Goal: Ask a question

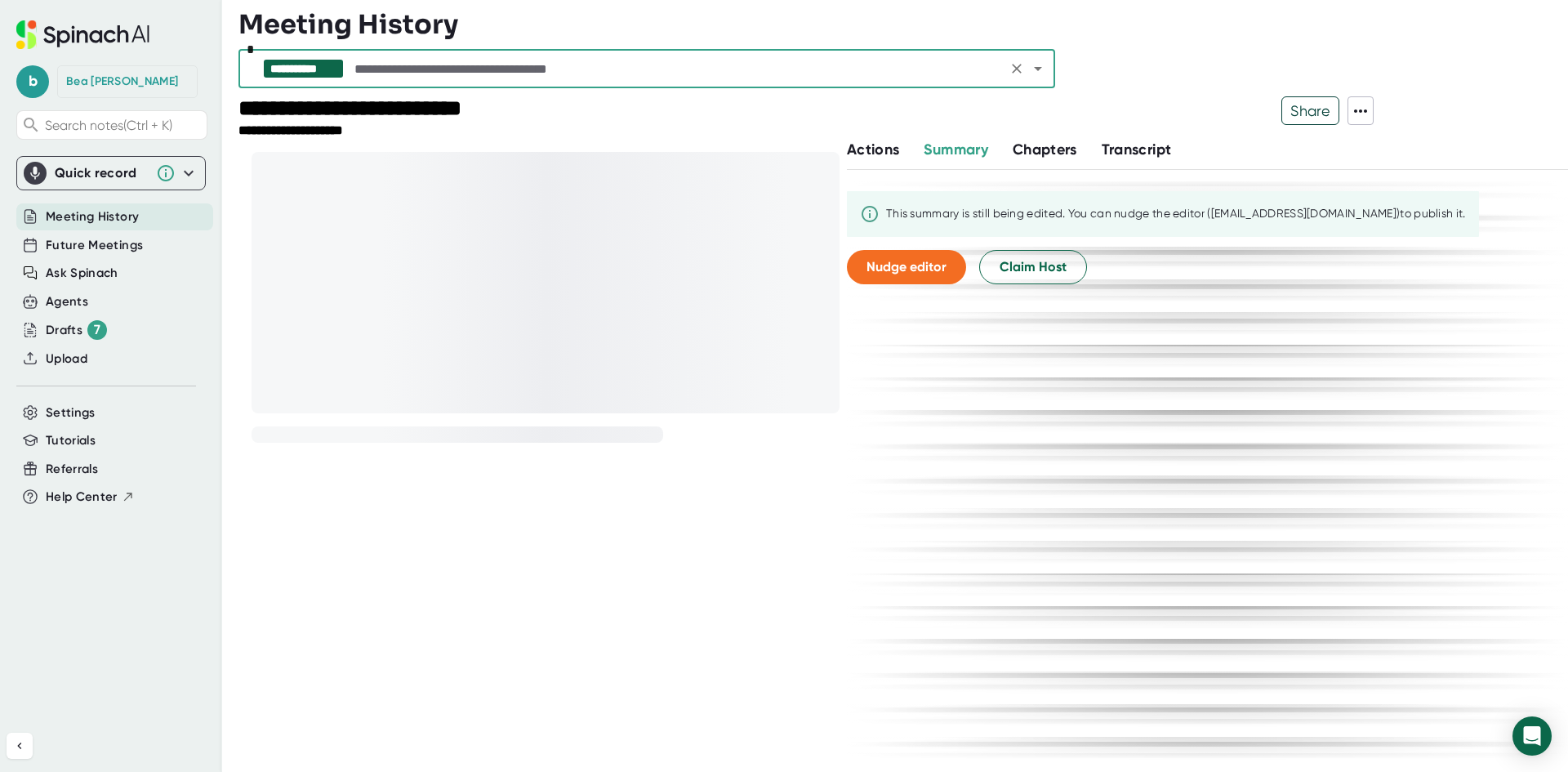
click at [877, 154] on span "Actions" at bounding box center [872, 149] width 52 height 18
click at [114, 265] on span "Ask Spinach" at bounding box center [83, 272] width 73 height 19
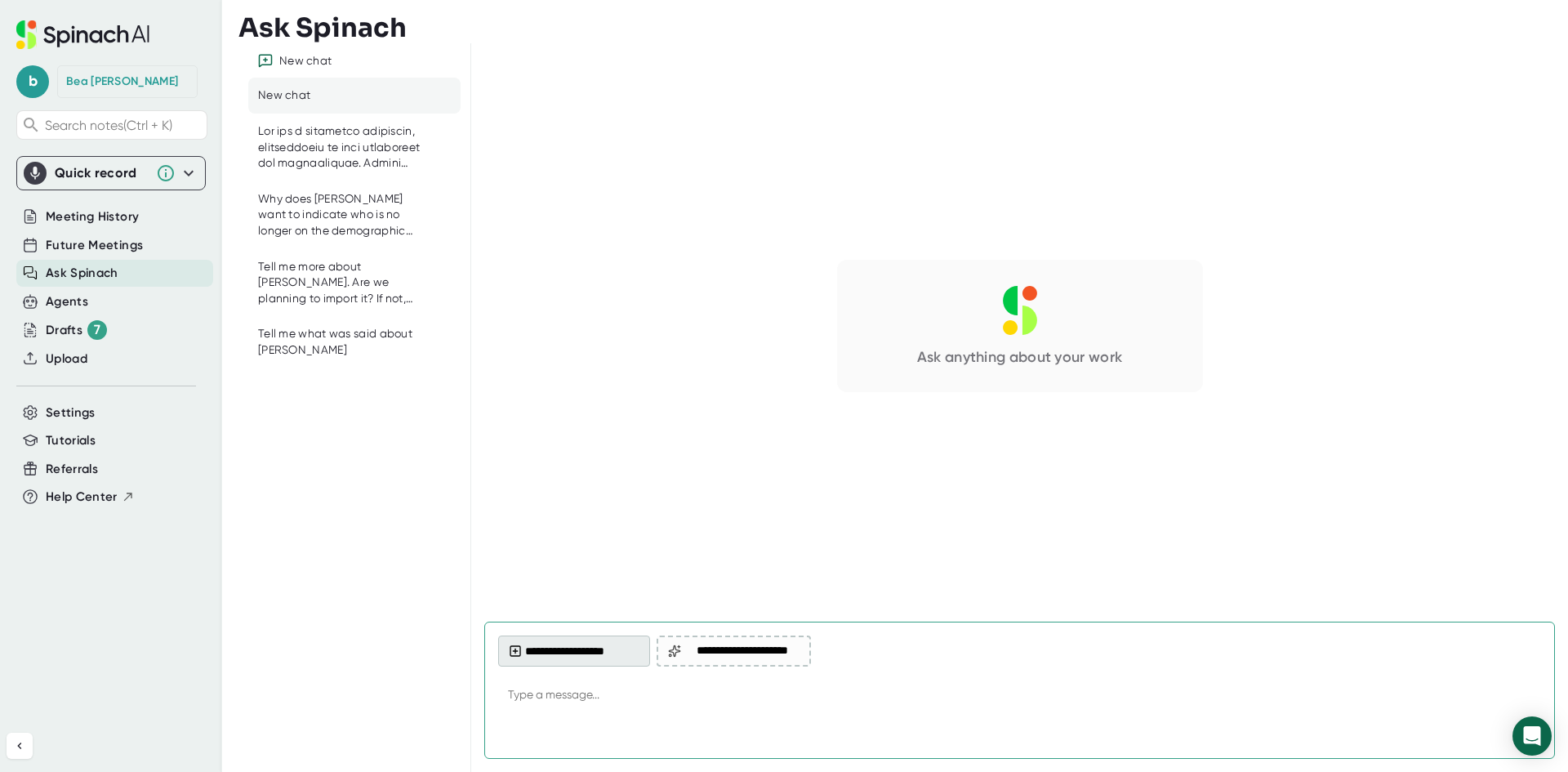
click at [577, 643] on button "**********" at bounding box center [573, 650] width 152 height 31
type textarea "x"
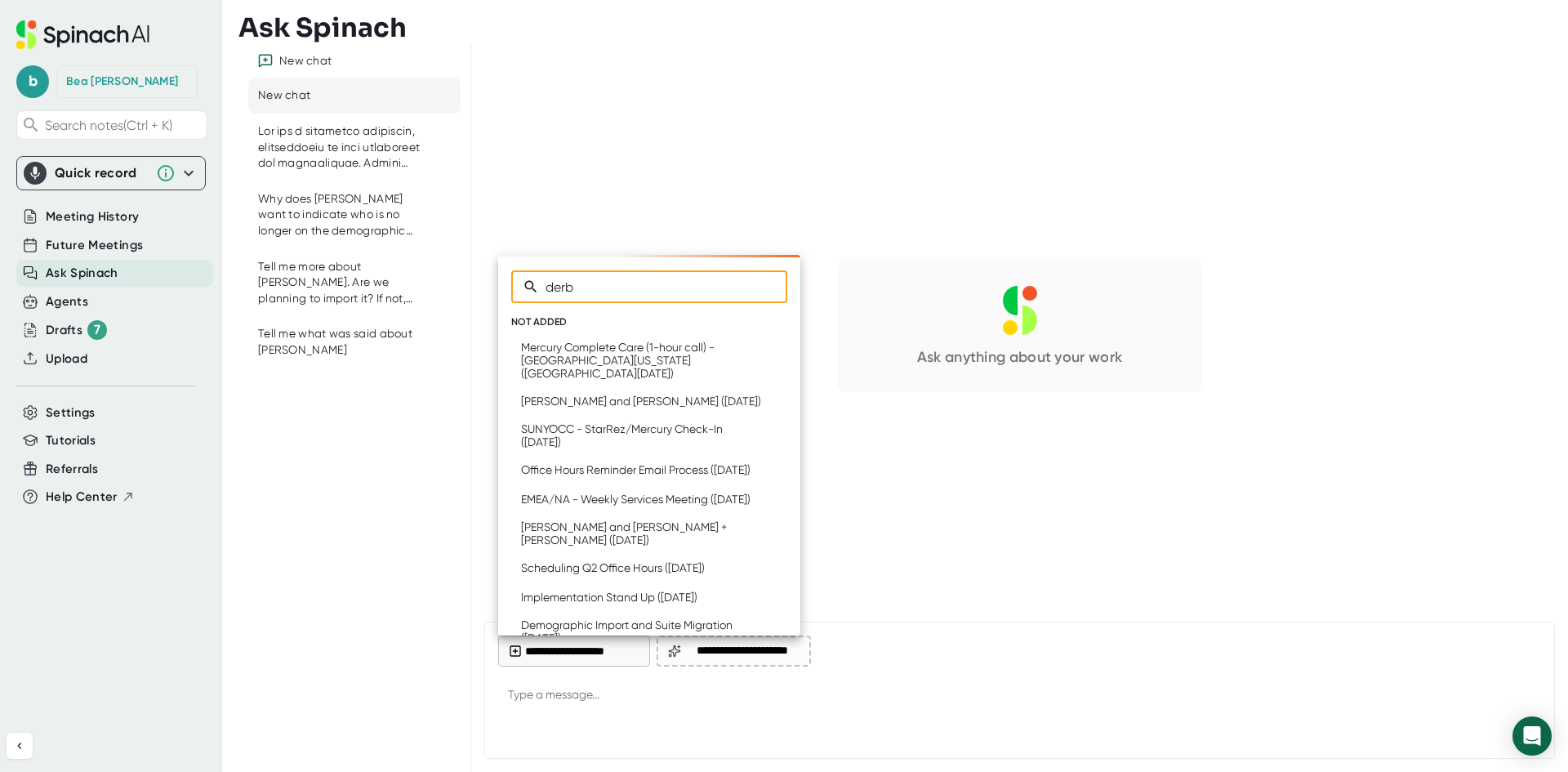
type input "derby"
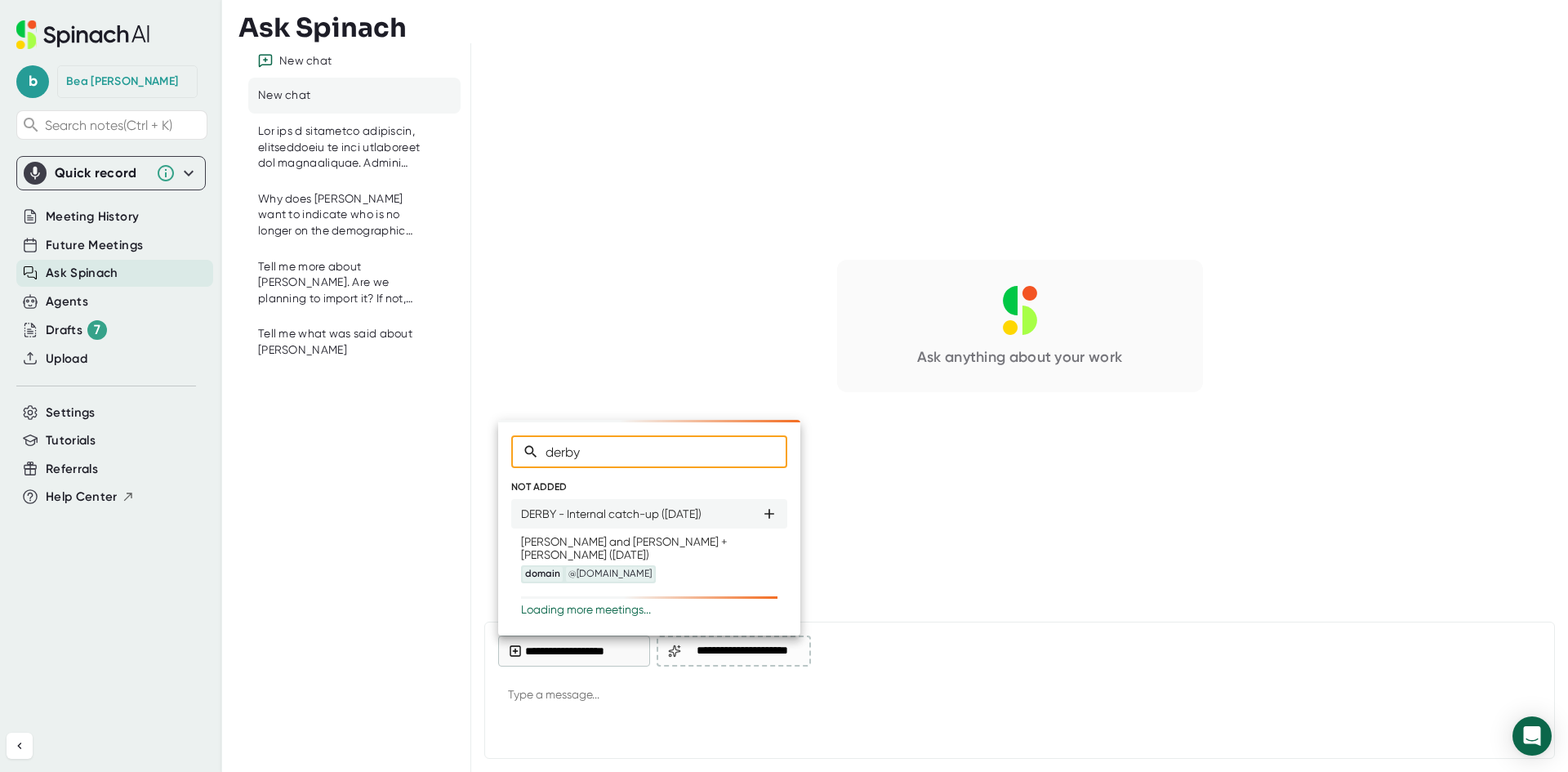
type textarea "x"
type input "derby"
click at [630, 511] on div "DERBY - Internal catch-up ([DATE])" at bounding box center [611, 514] width 180 height 13
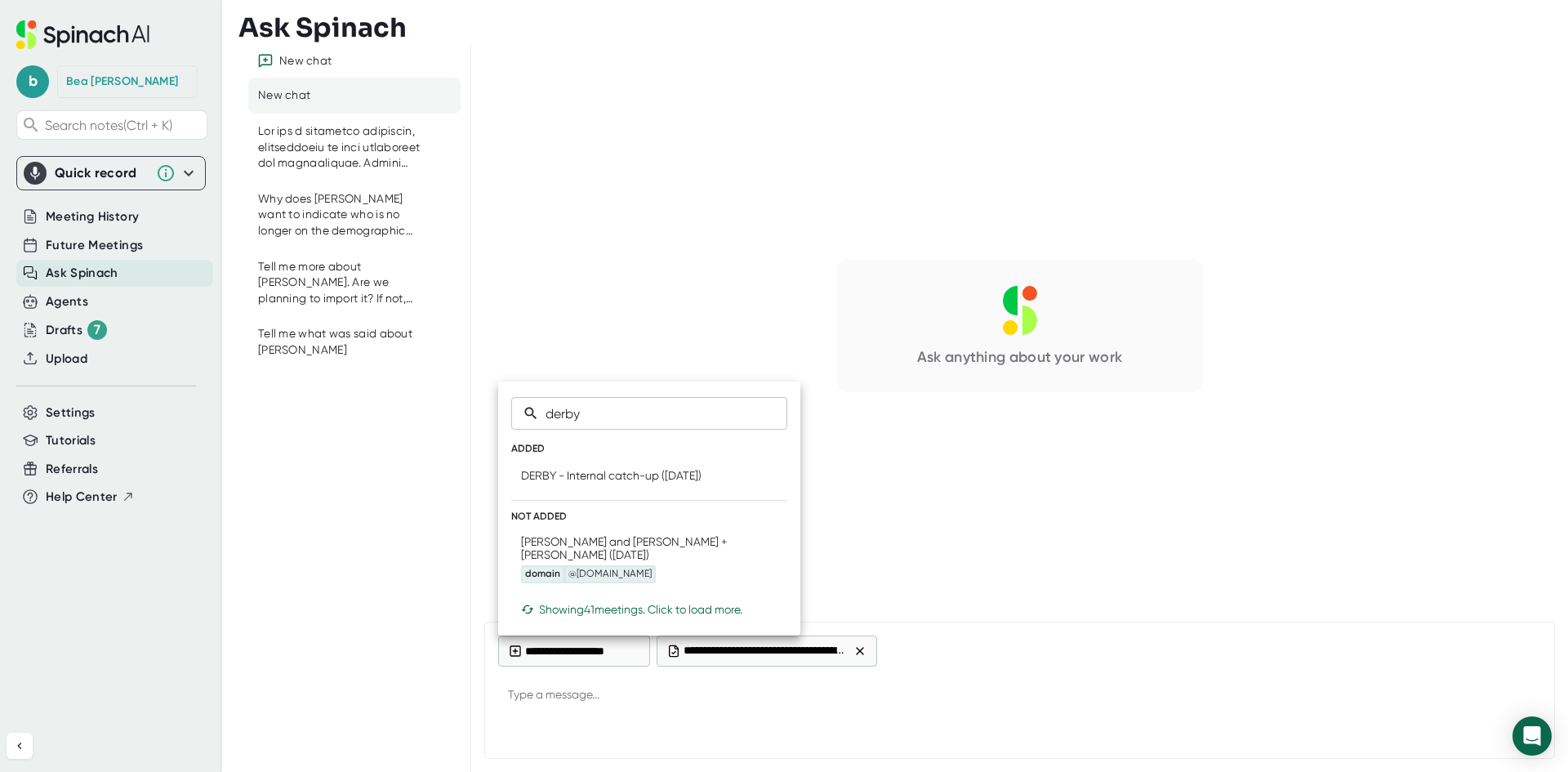
type textarea "x"
click at [594, 688] on div at bounding box center [784, 386] width 1568 height 772
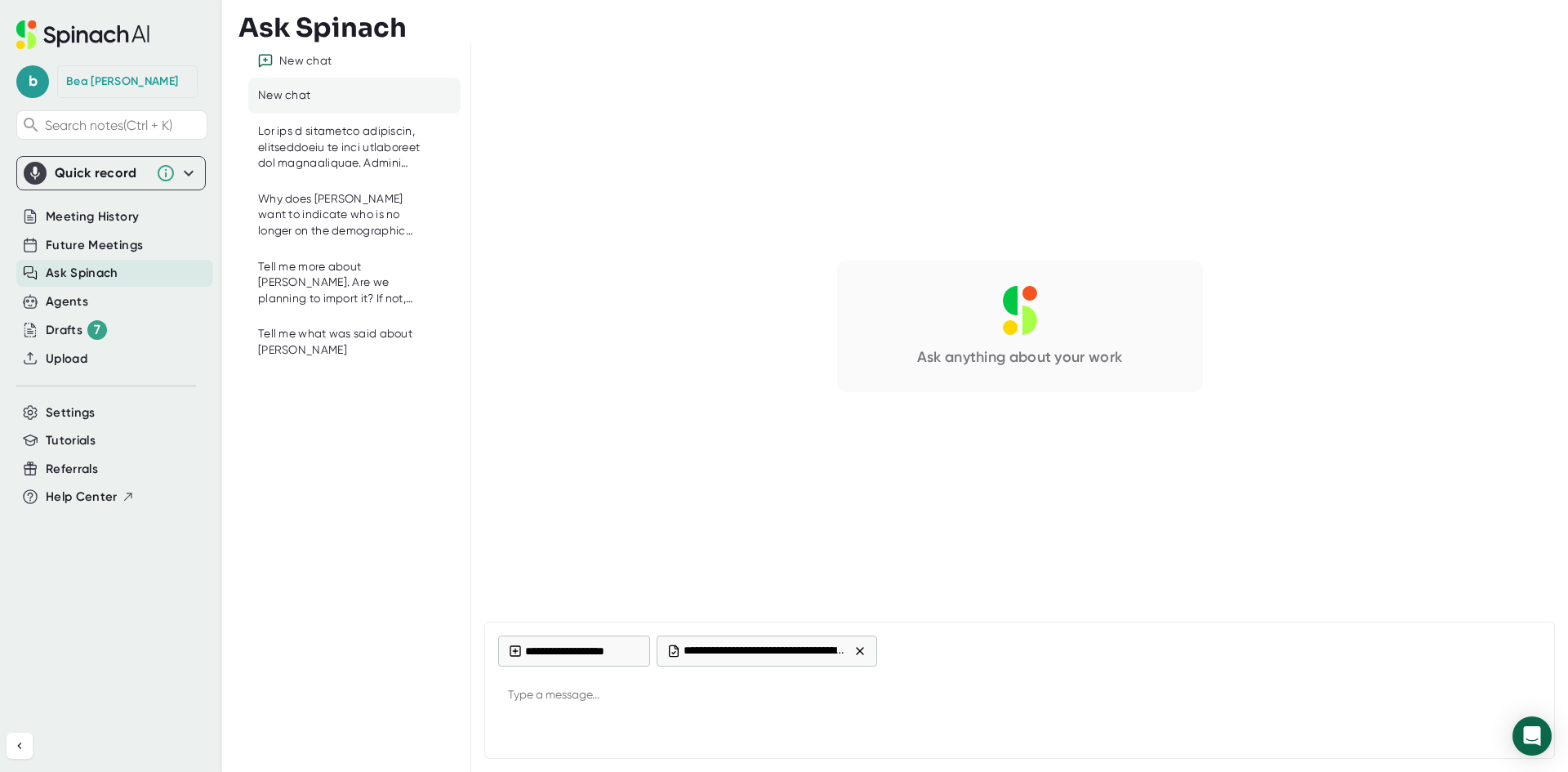
type textarea "x"
click at [587, 698] on textarea at bounding box center [1019, 696] width 1043 height 39
type textarea "w"
type textarea "x"
type textarea "wh"
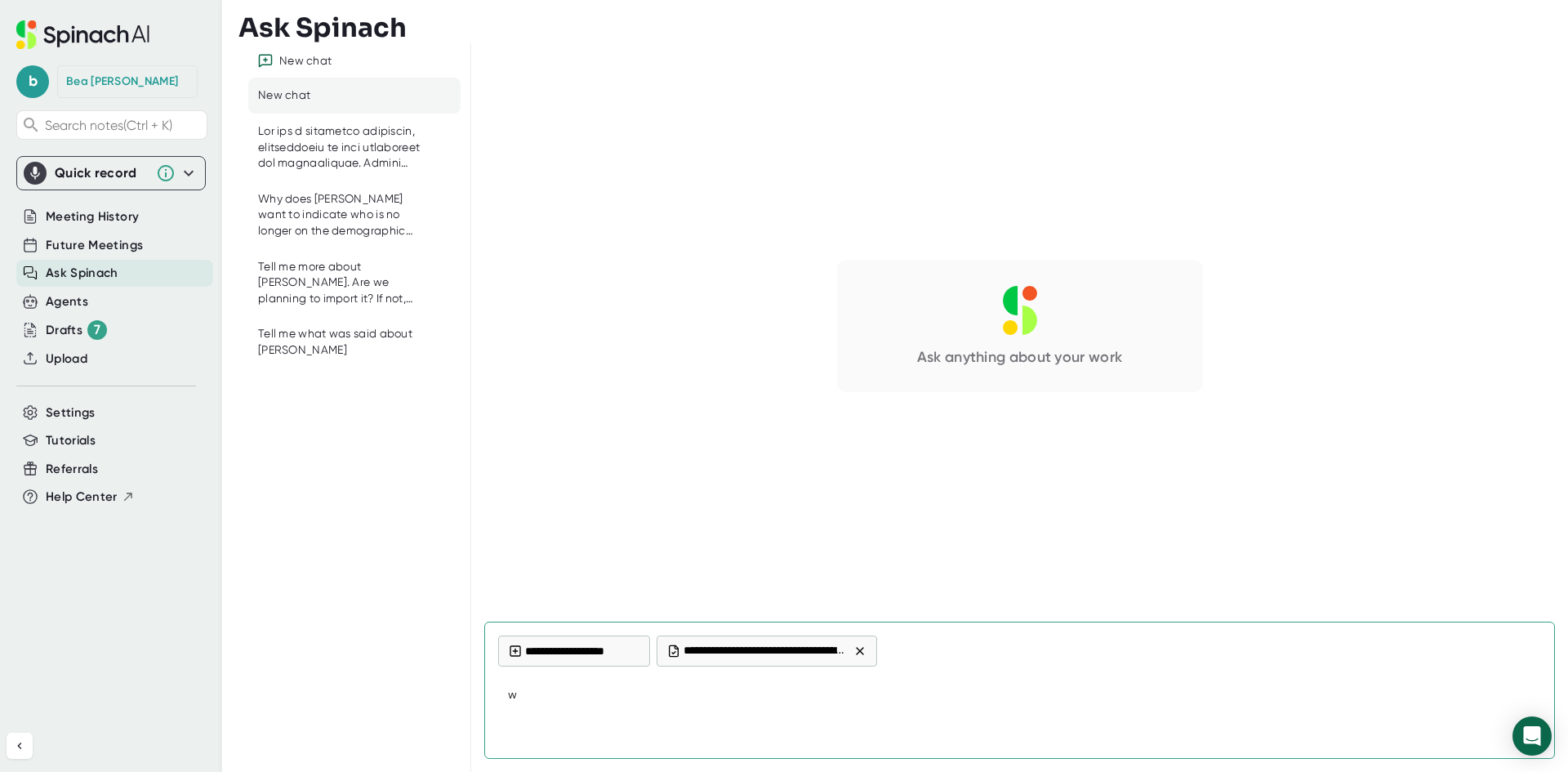
type textarea "x"
type textarea "wha"
type textarea "x"
type textarea "what"
type textarea "x"
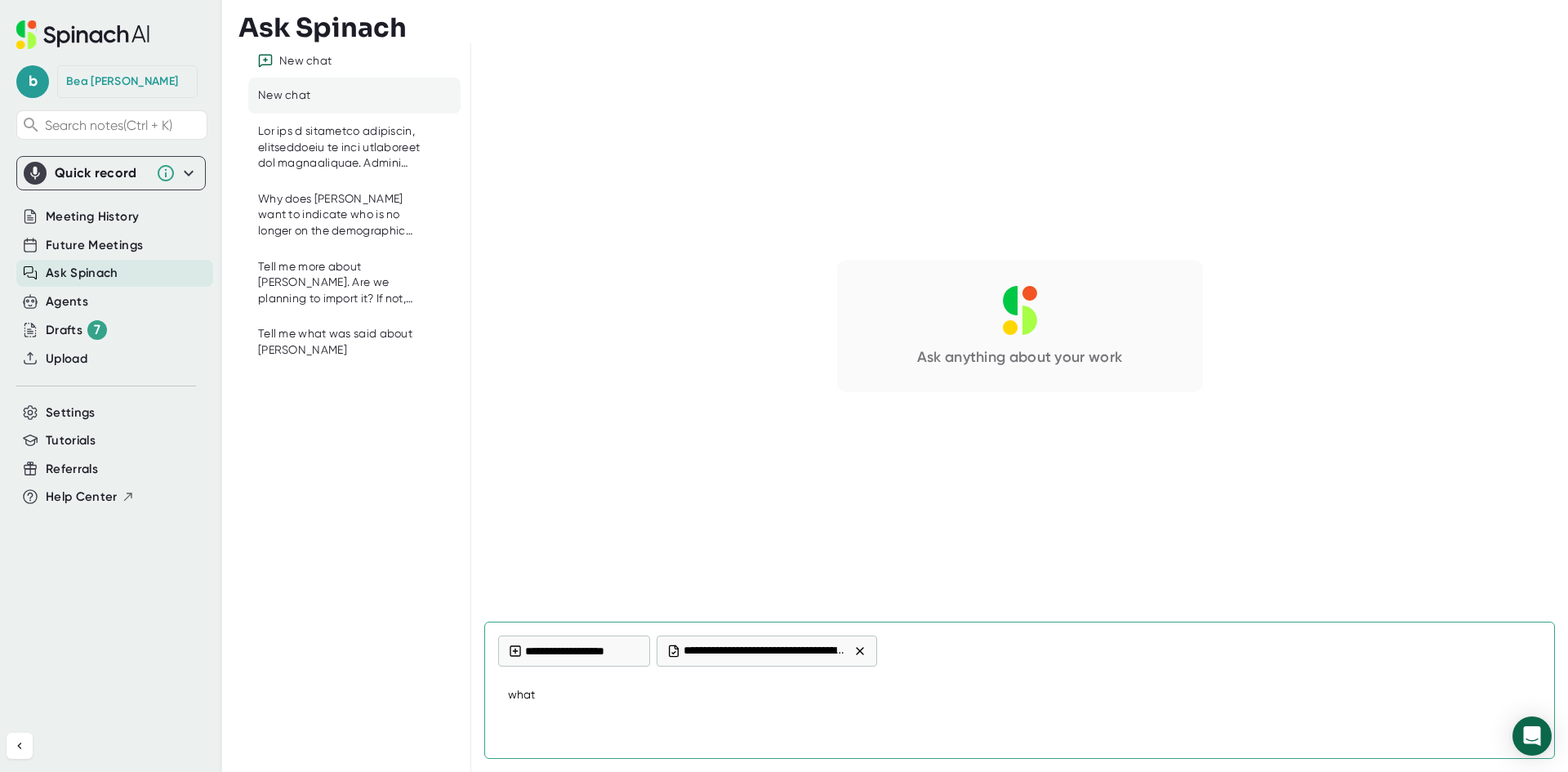
type textarea "what"
type textarea "x"
type textarea "what w"
type textarea "x"
type textarea "what wa"
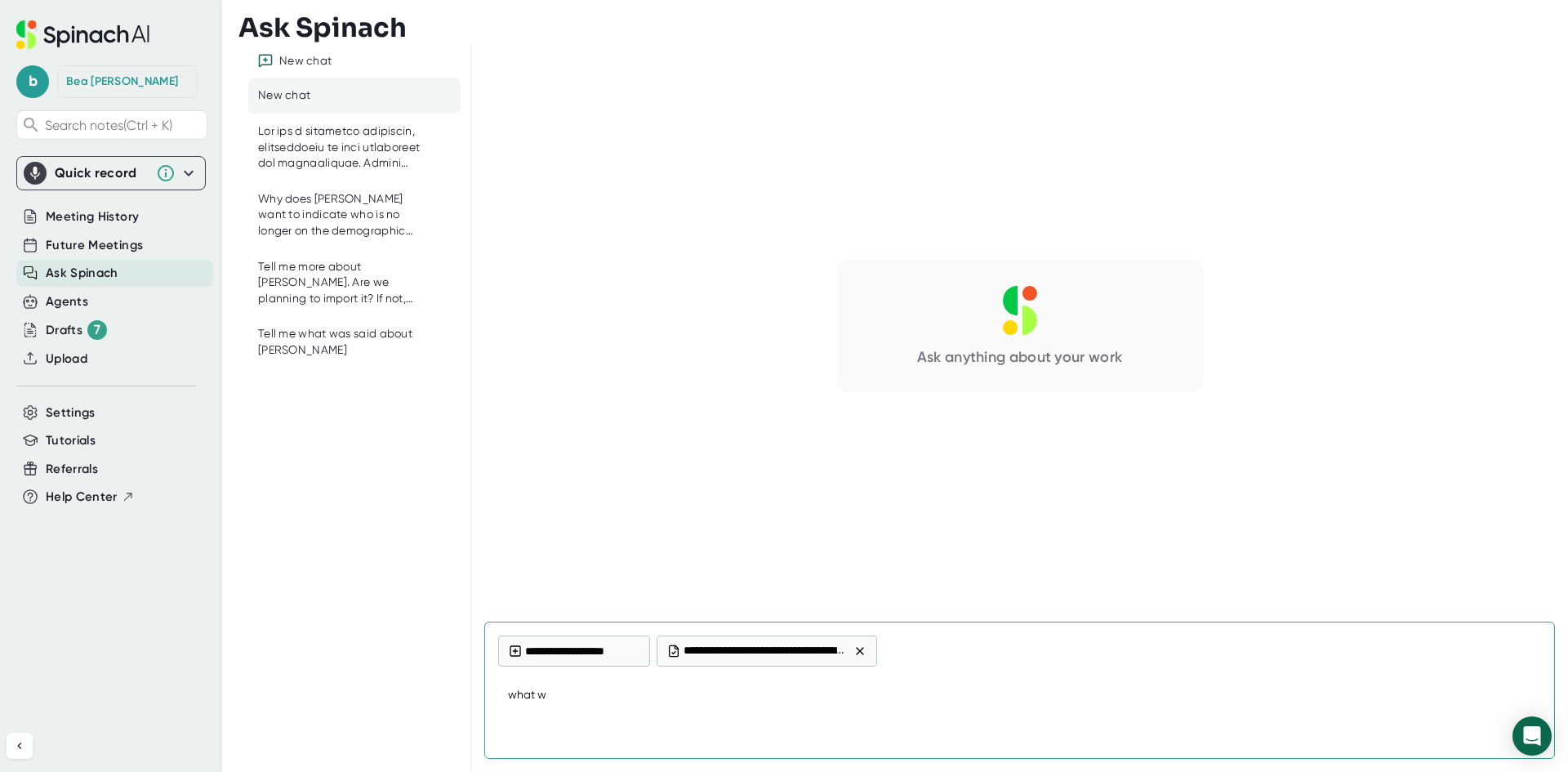
type textarea "x"
type textarea "what was"
type textarea "x"
type textarea "what was"
type textarea "x"
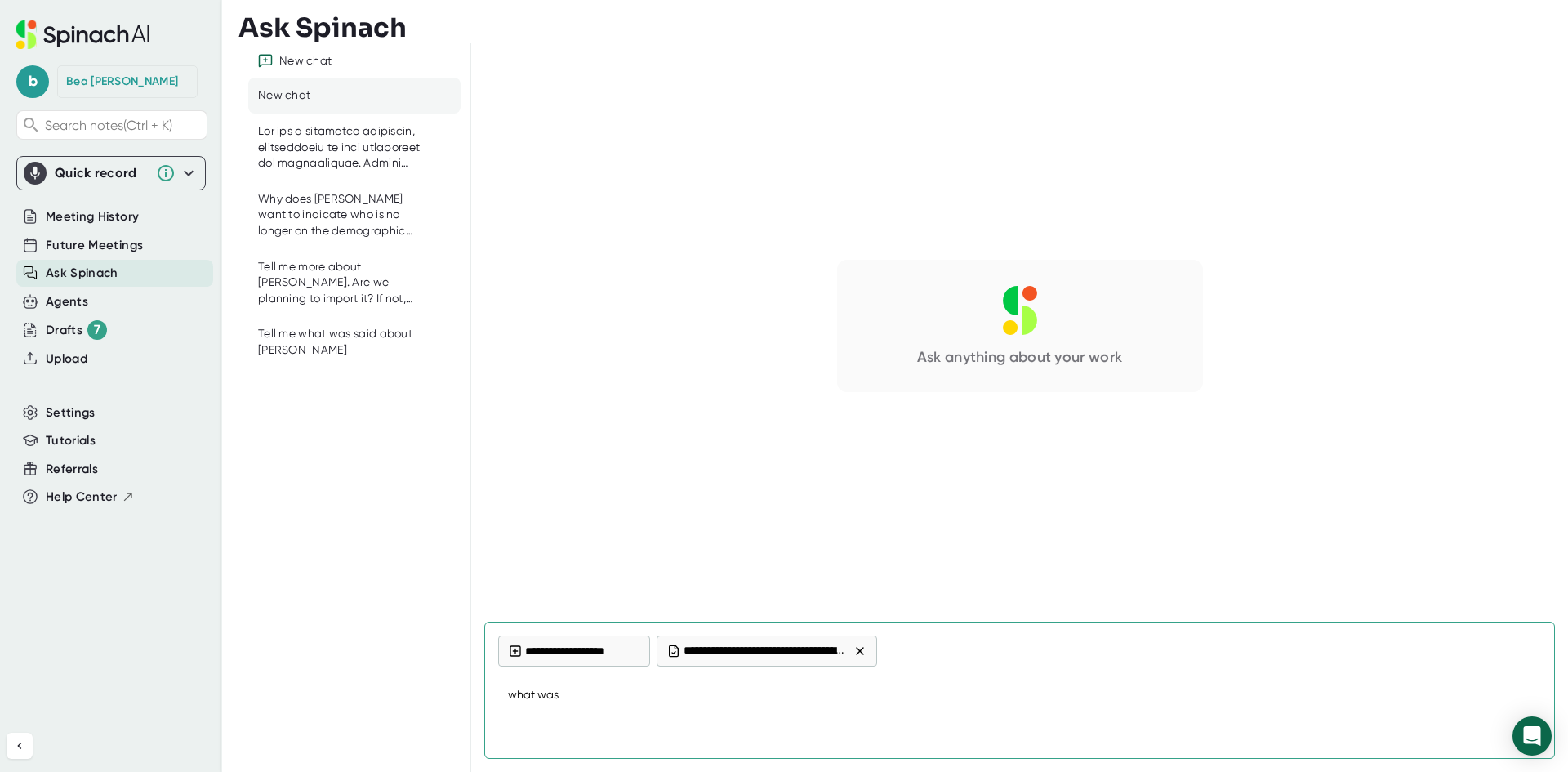
type textarea "what was b"
type textarea "x"
type textarea "what was be"
type textarea "x"
type textarea "what was bea"
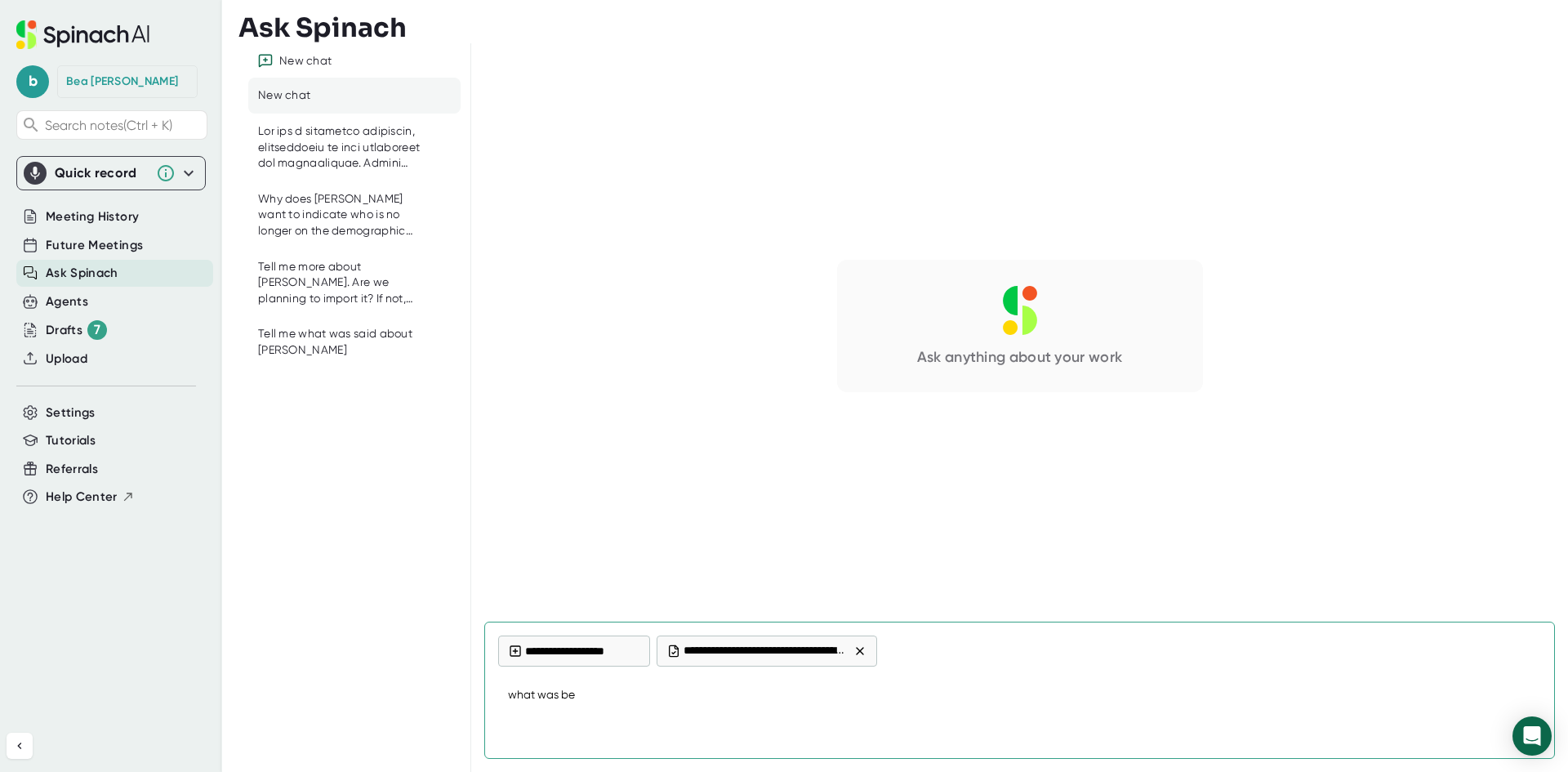
type textarea "x"
type textarea "what was bea"
type textarea "x"
type textarea "what was [PERSON_NAME]"
type textarea "x"
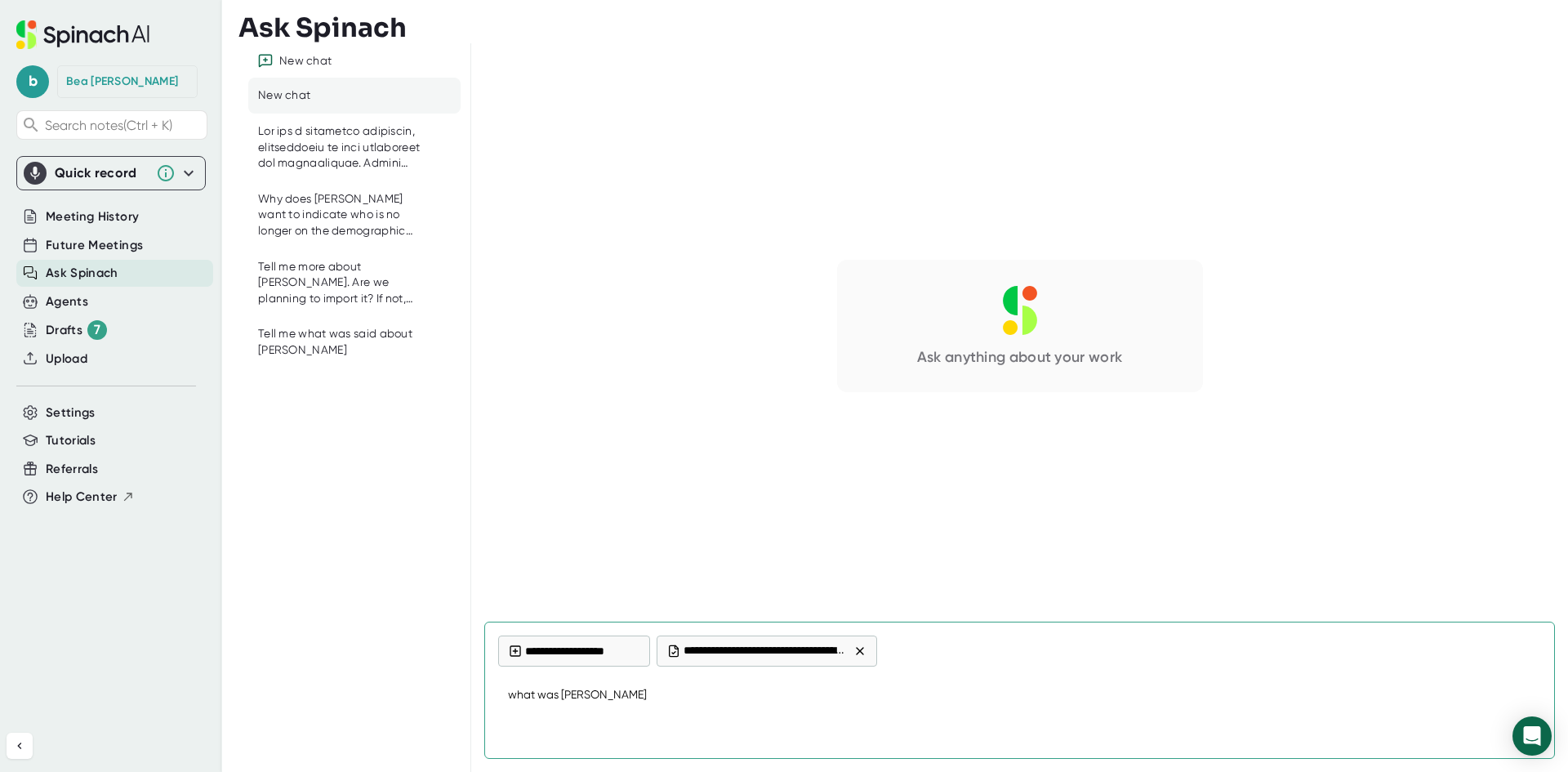
type textarea "what was bea go"
type textarea "x"
type textarea "what was [PERSON_NAME]"
type textarea "x"
type textarea "what was [PERSON_NAME]"
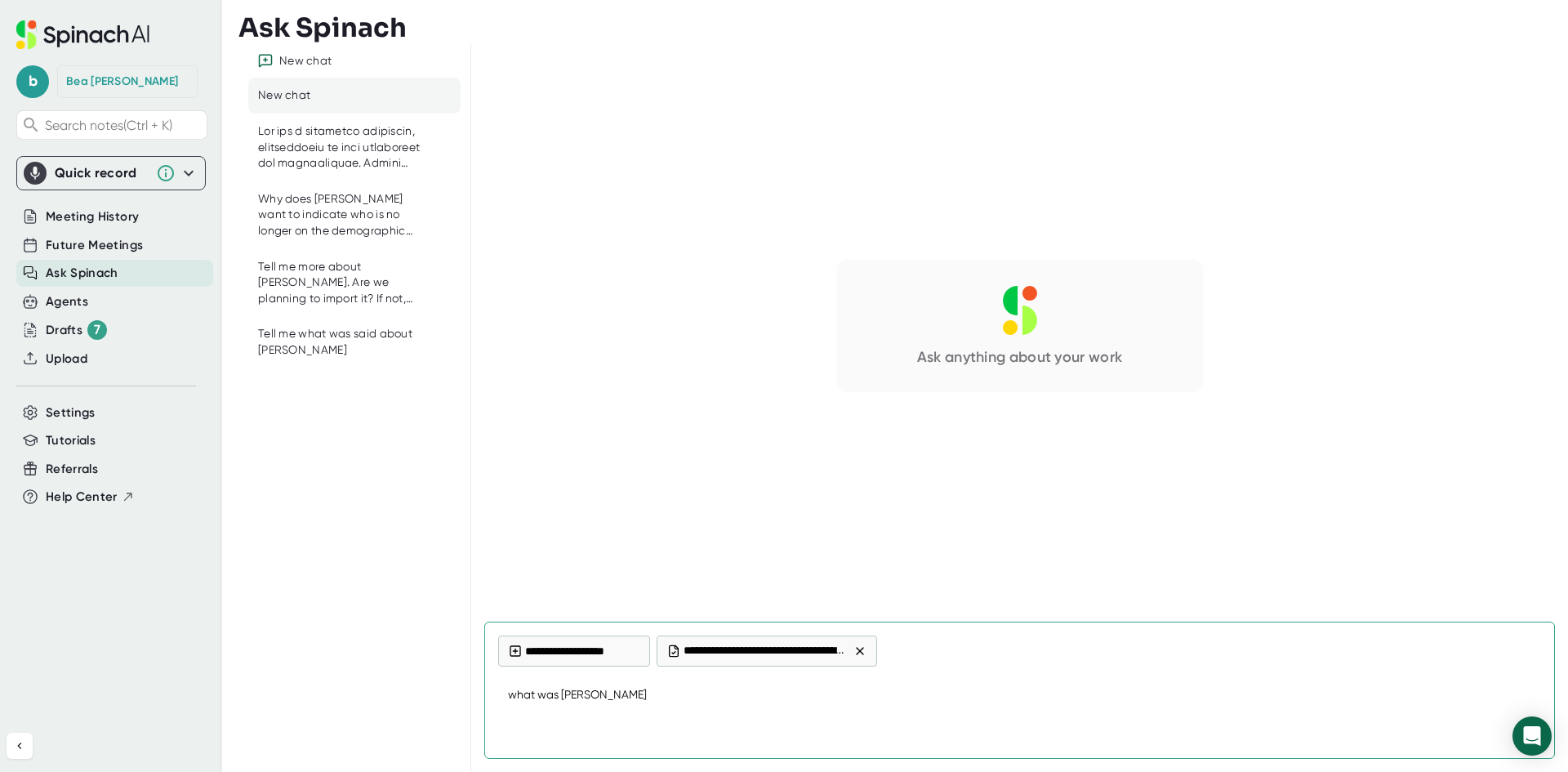
type textarea "x"
type textarea "what was bea going"
type textarea "x"
type textarea "what was bea going"
type textarea "x"
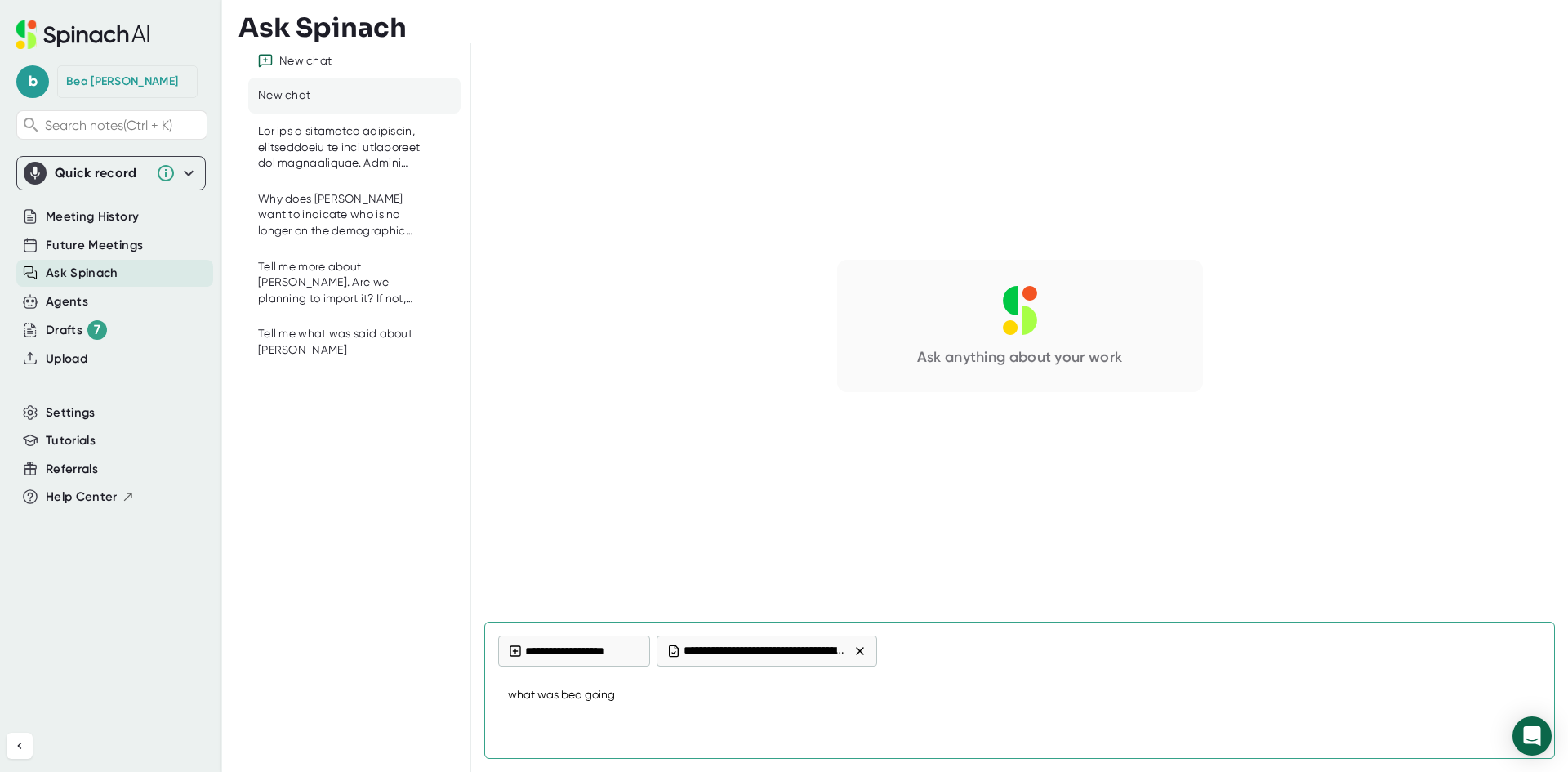
type textarea "what was bea going t"
type textarea "x"
type textarea "what was bea going to"
type textarea "x"
type textarea "what was bea going to"
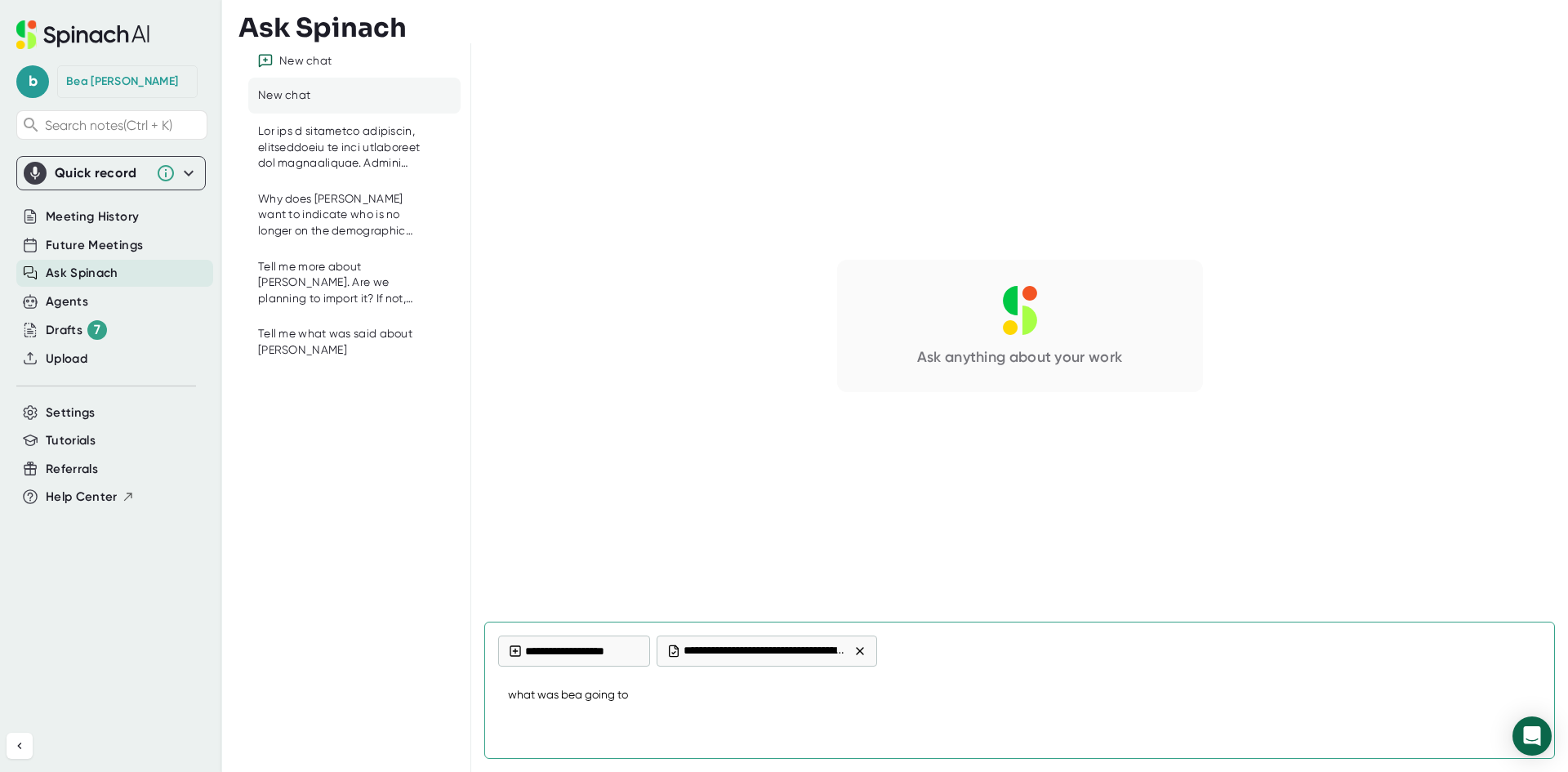
type textarea "x"
type textarea "what was bea going to d"
type textarea "x"
type textarea "what was bea going to do"
type textarea "x"
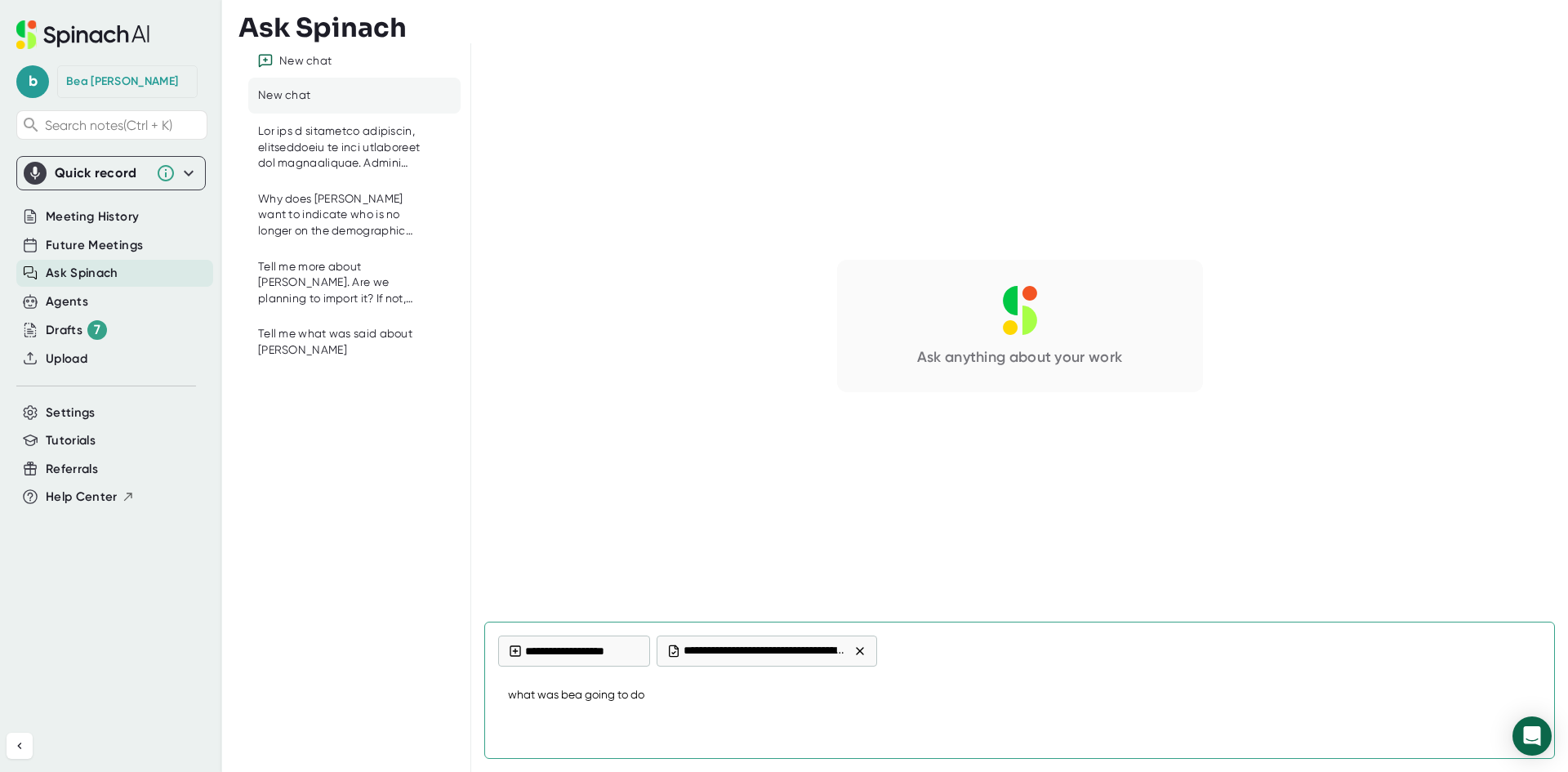
type textarea "what was bea going to do"
type textarea "x"
type textarea "what was bea going to do n"
type textarea "x"
type textarea "what was [PERSON_NAME] going to do ne"
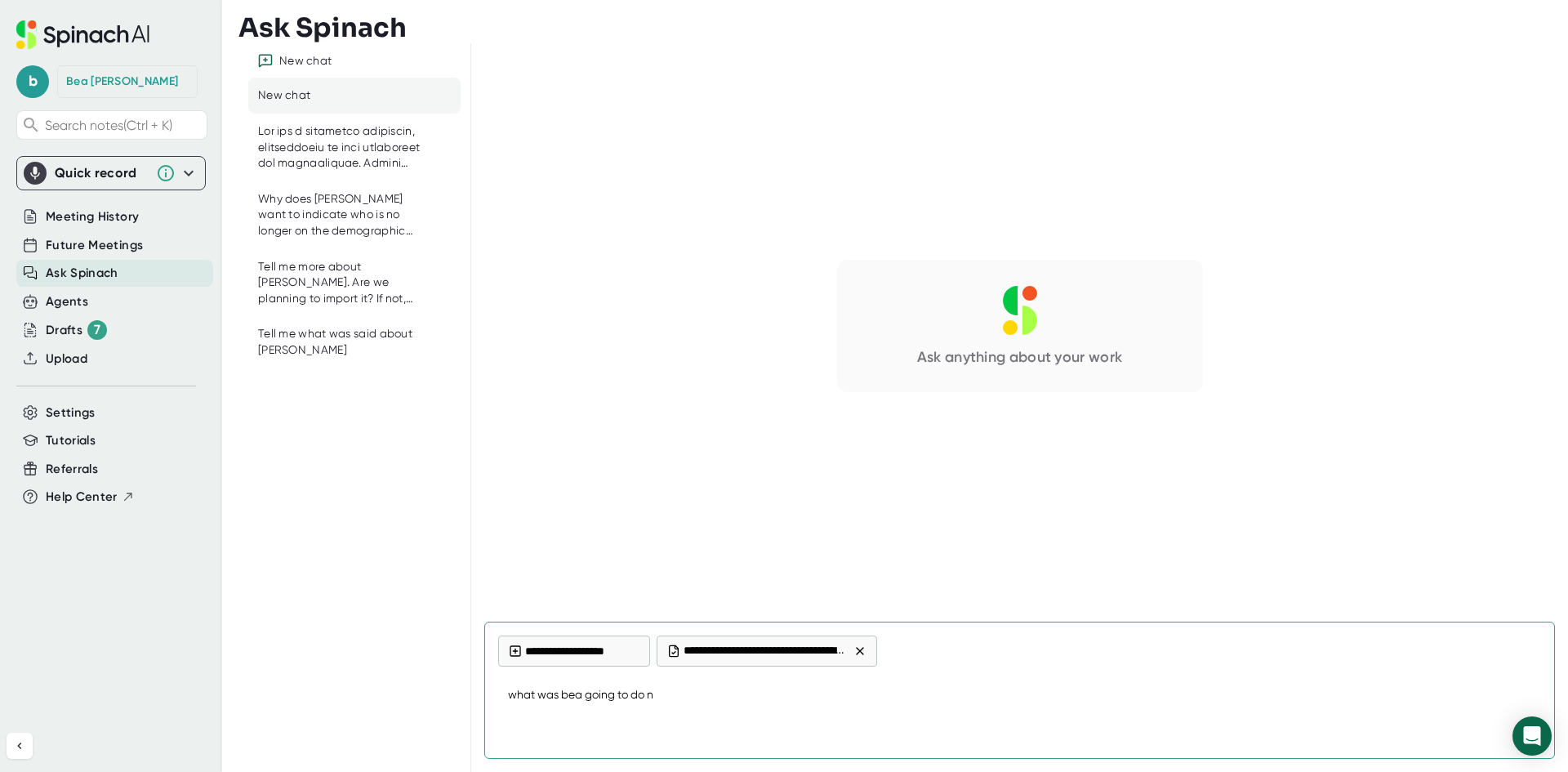
type textarea "x"
type textarea "what was bea going to do nex"
type textarea "x"
type textarea "what was [PERSON_NAME] going to do next"
type textarea "x"
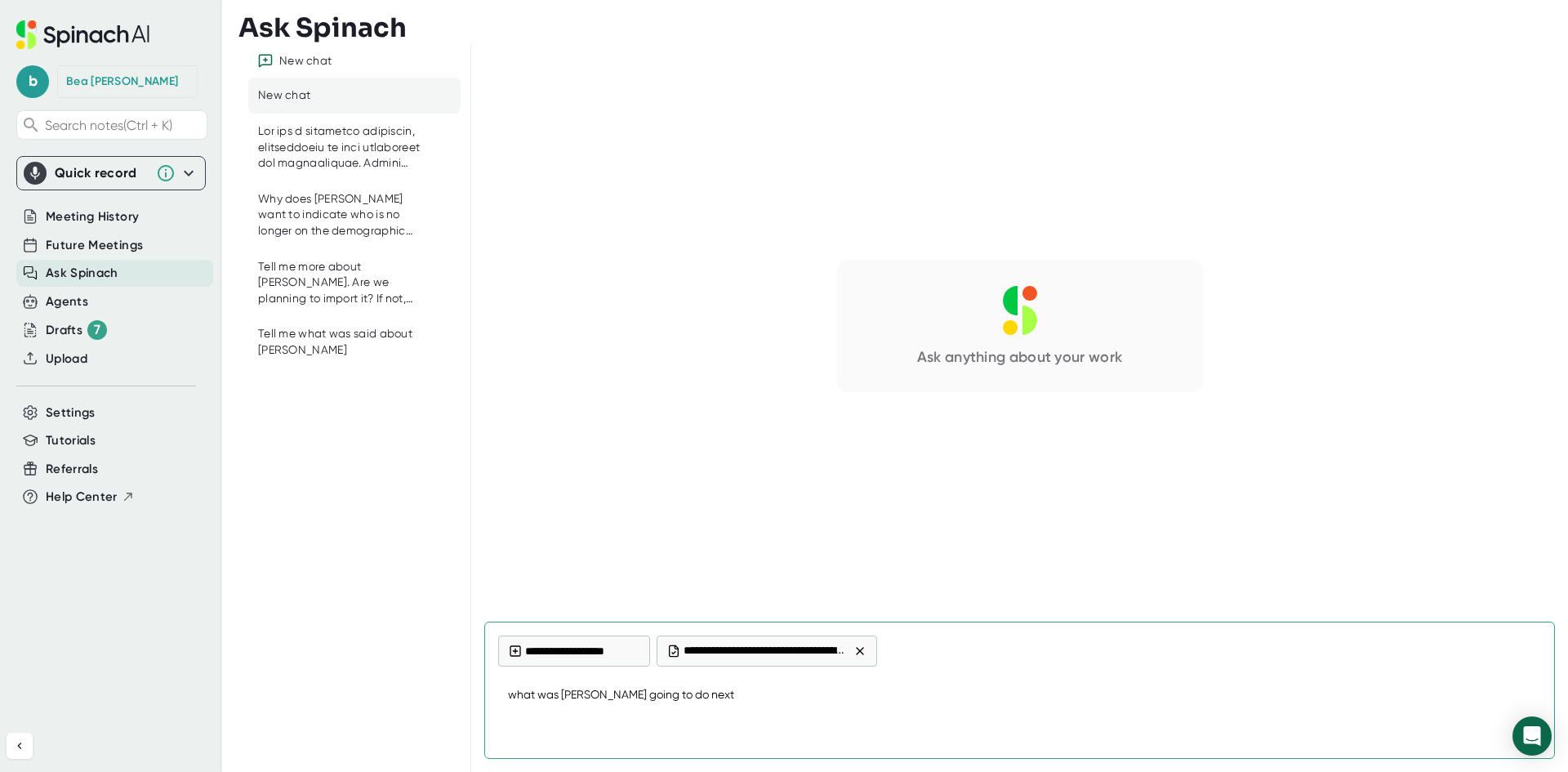
type textarea "what was [PERSON_NAME] going to do next?"
type textarea "x"
type textarea "what was [PERSON_NAME] going to do next?"
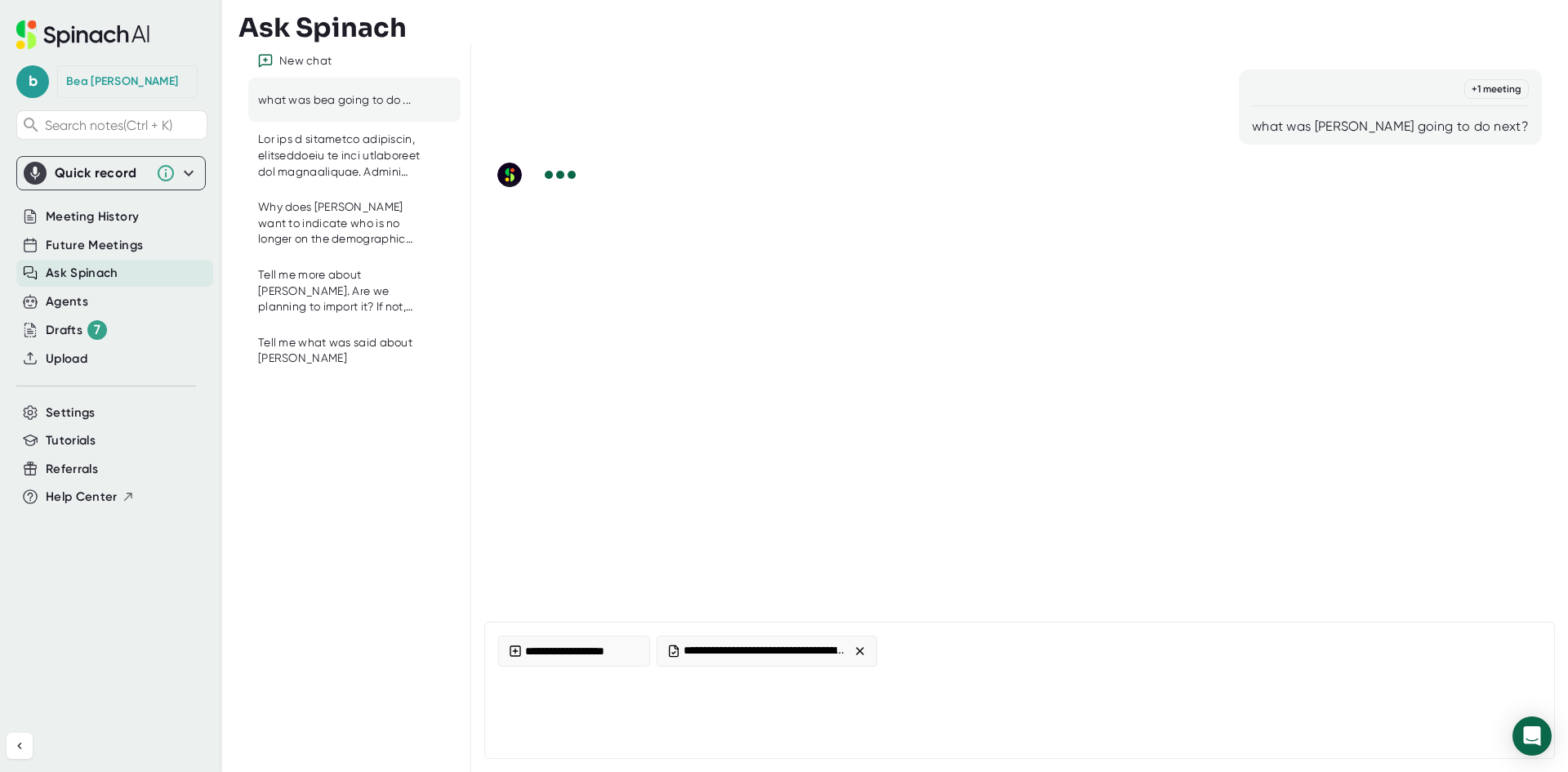
type textarea "x"
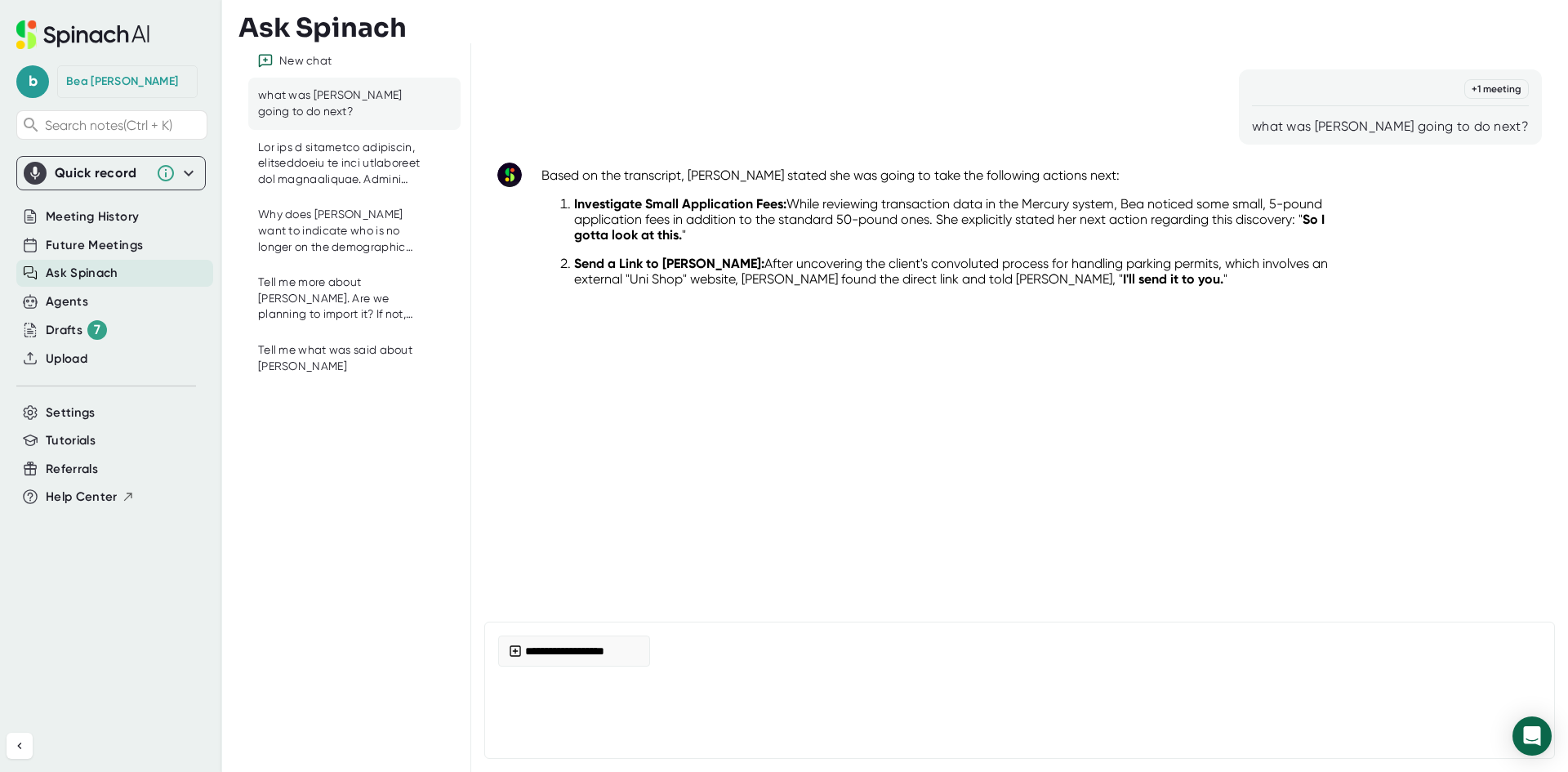
type textarea "w"
type textarea "x"
type textarea "wa"
type textarea "x"
type textarea "was"
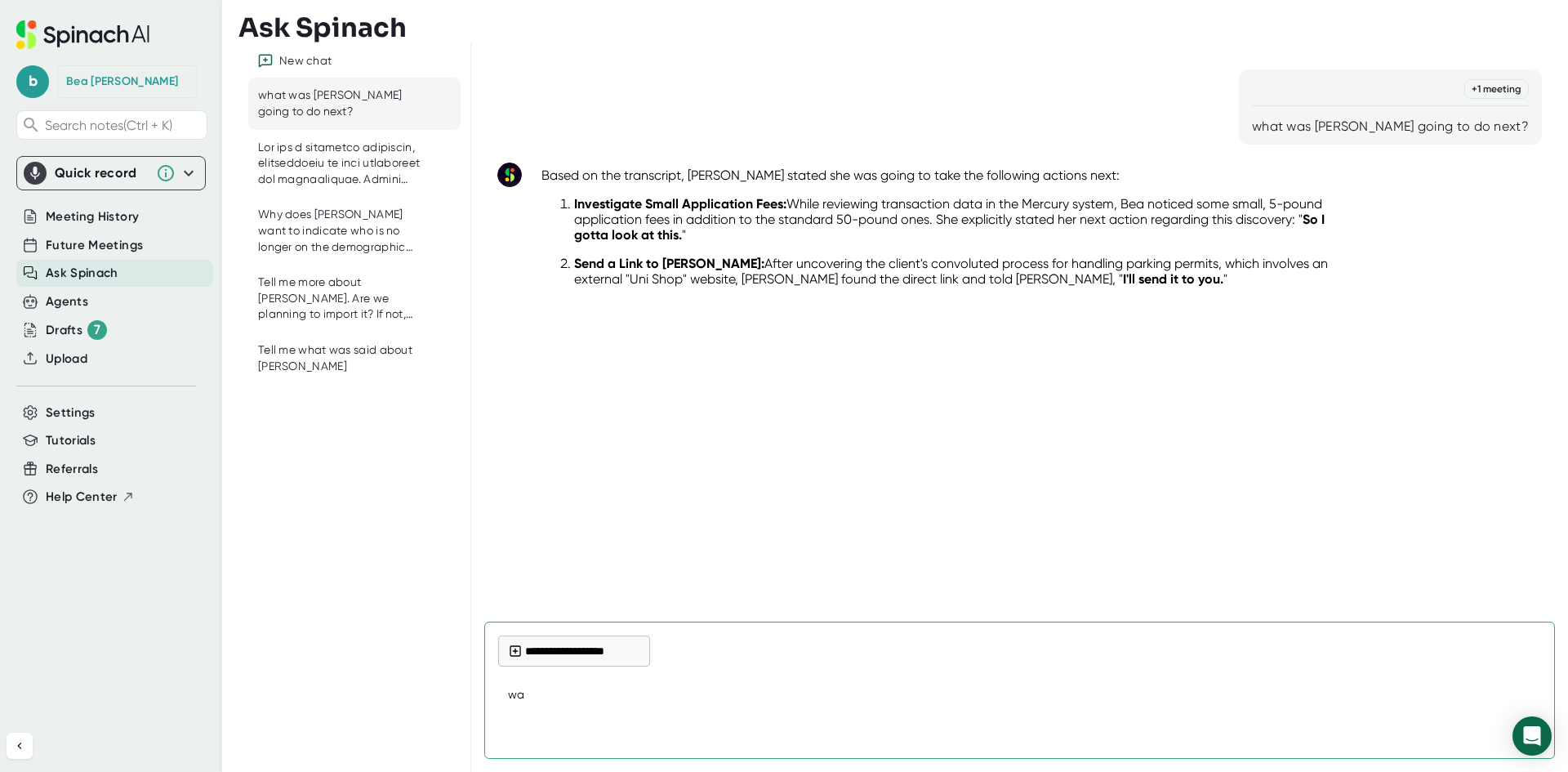
type textarea "x"
type textarea "was"
type textarea "x"
type textarea "was b"
type textarea "x"
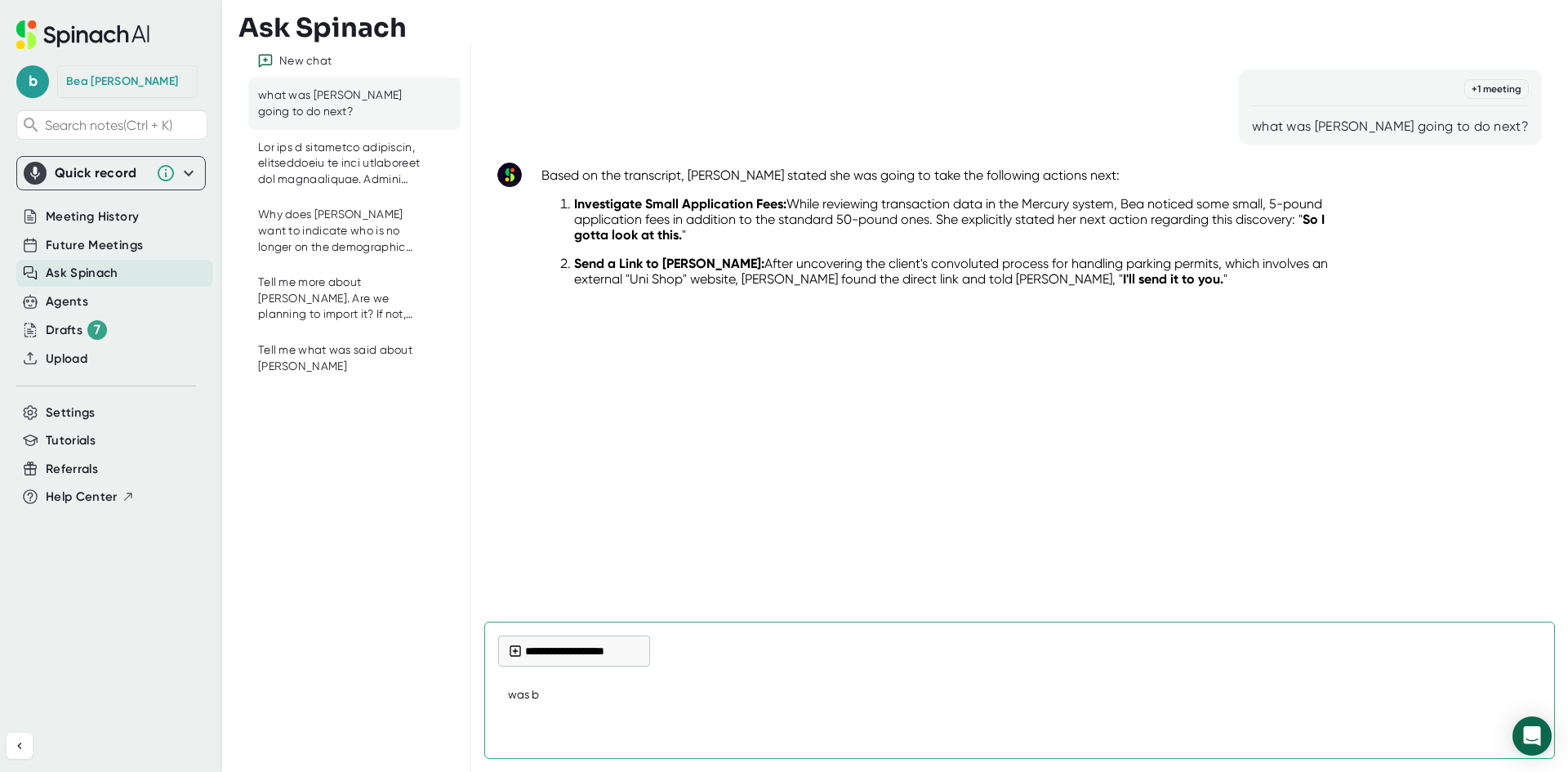
type textarea "was be"
type textarea "x"
type textarea "was bea"
type textarea "x"
type textarea "was bea"
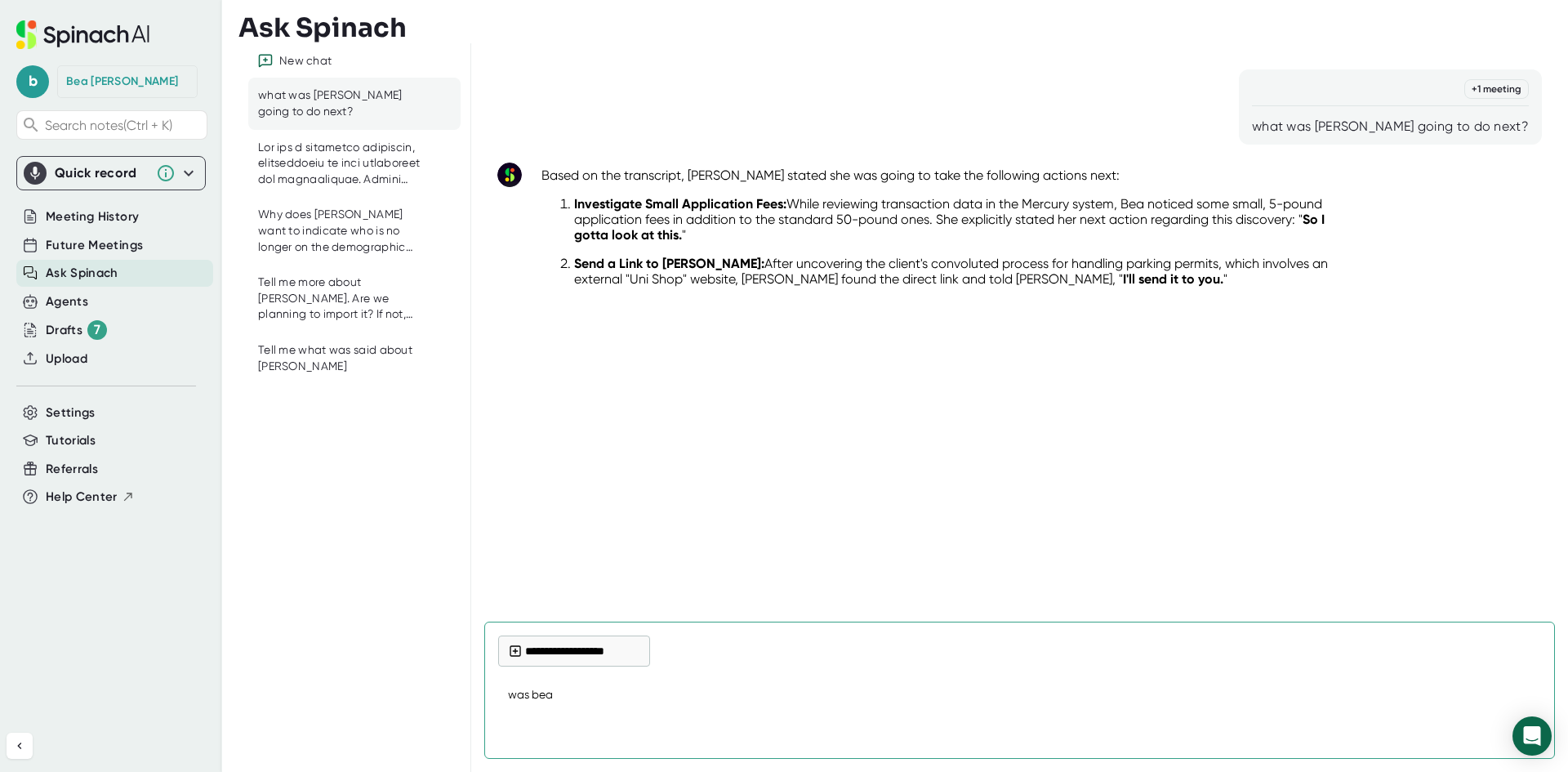
type textarea "x"
type textarea "was bea g"
type textarea "x"
type textarea "was bea go"
type textarea "x"
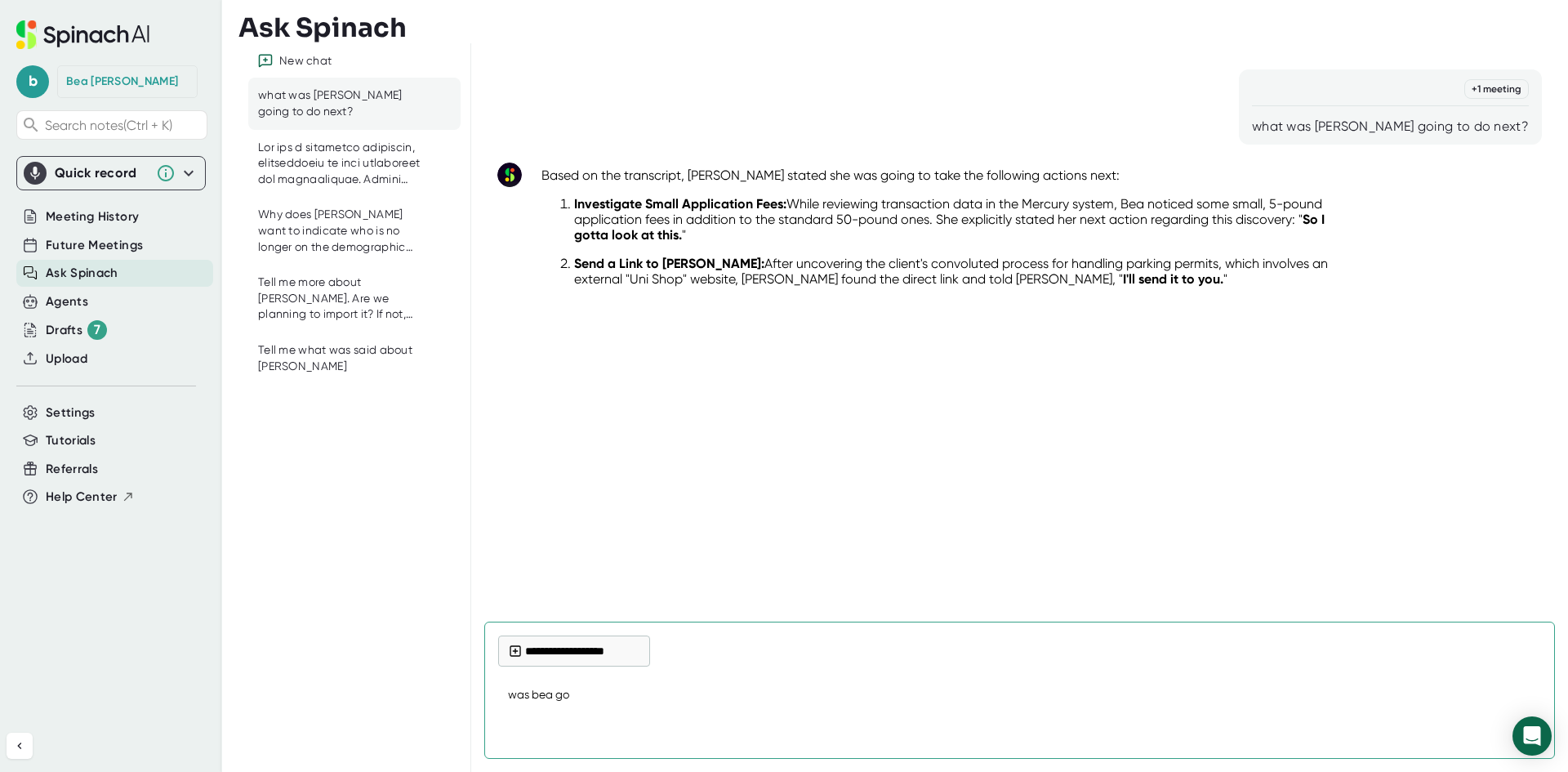
type textarea "was bea goi"
type textarea "x"
type textarea "was [PERSON_NAME]"
type textarea "x"
type textarea "was bea going"
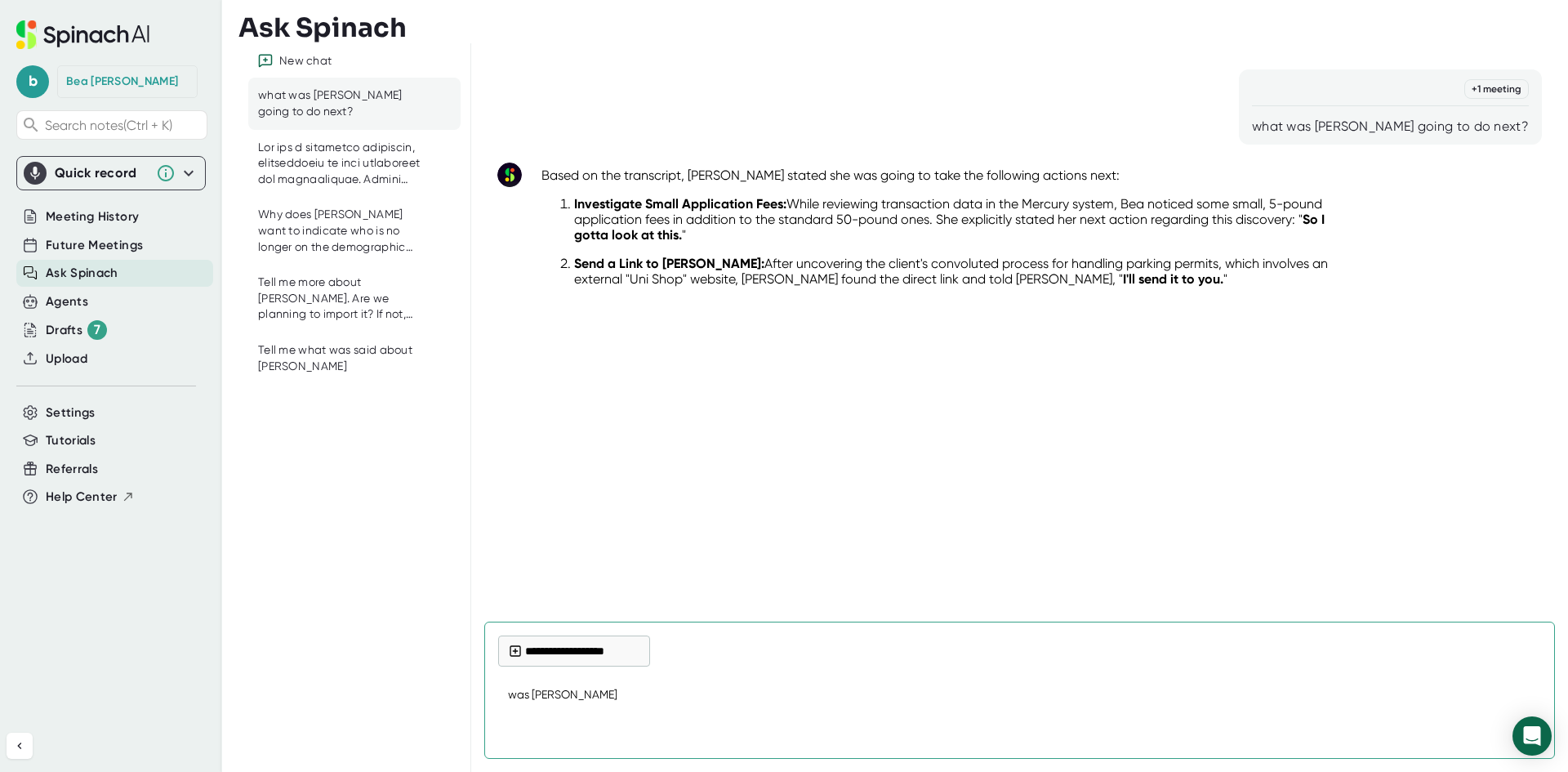
type textarea "x"
type textarea "was bea going"
type textarea "x"
type textarea "was bea going t"
type textarea "x"
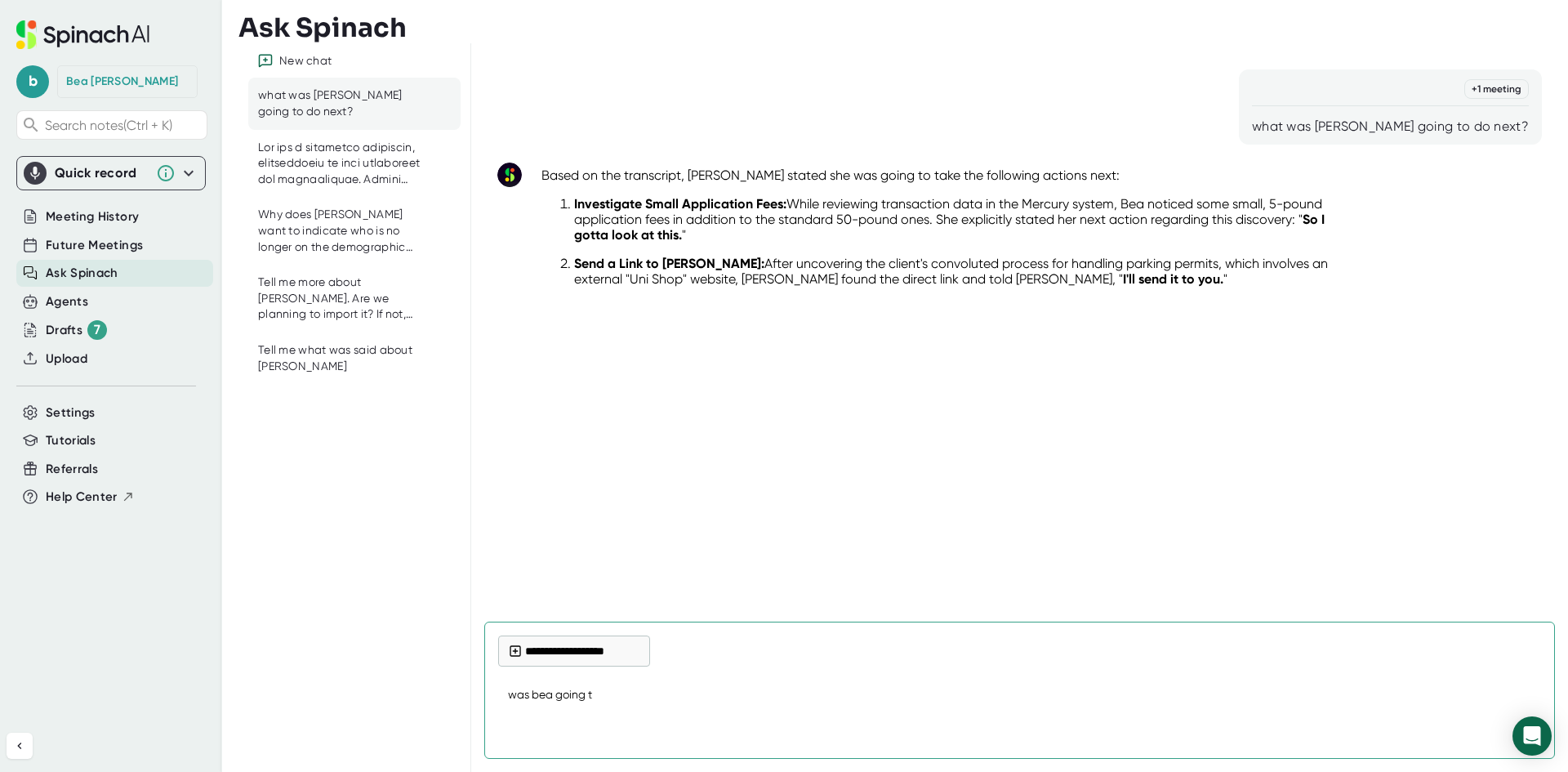
type textarea "was bea going to"
type textarea "x"
type textarea "was bea going to"
type textarea "x"
type textarea "was bea going to d"
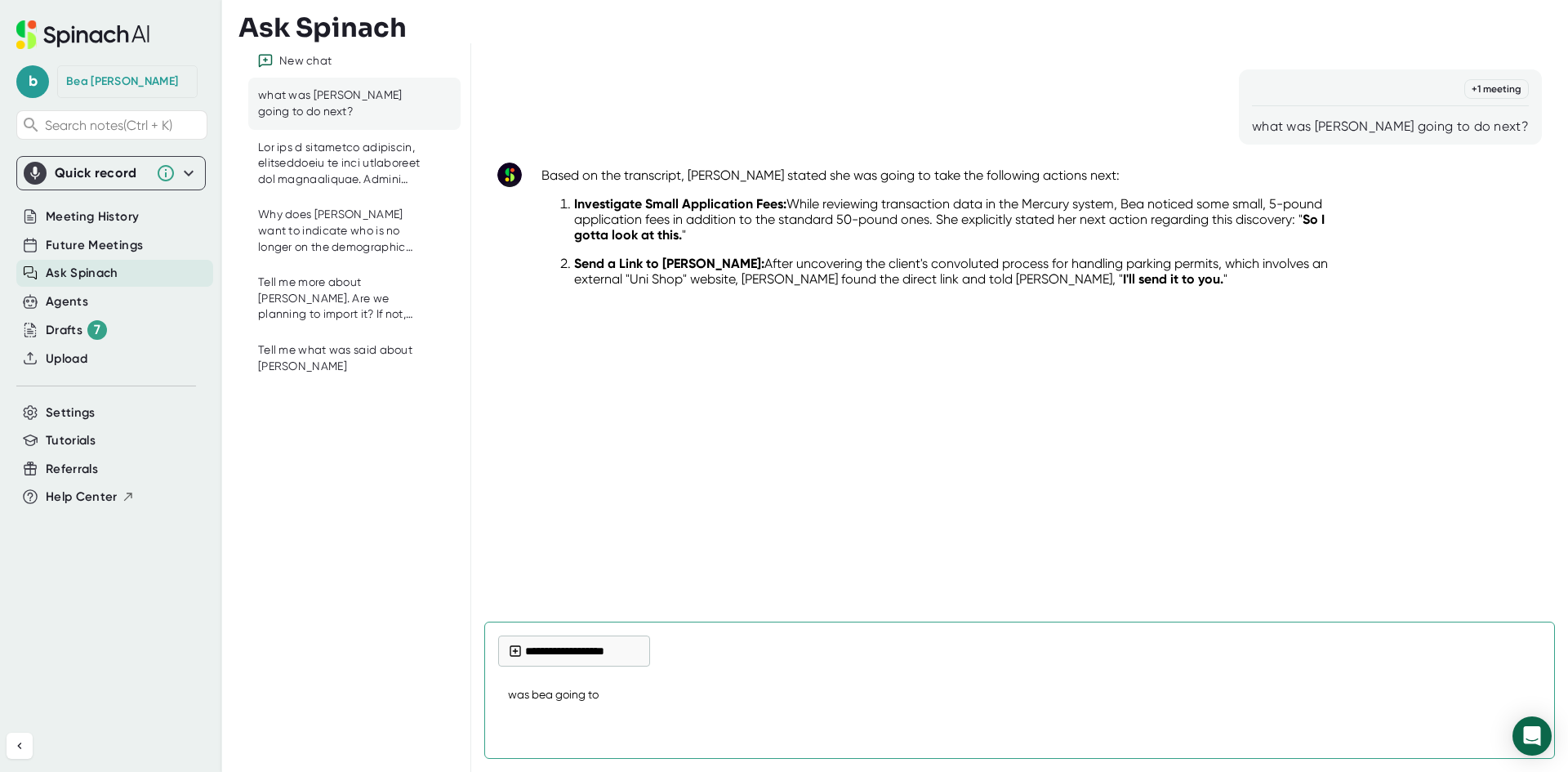
type textarea "x"
type textarea "was bea going to do"
type textarea "x"
type textarea "was bea going to do"
type textarea "x"
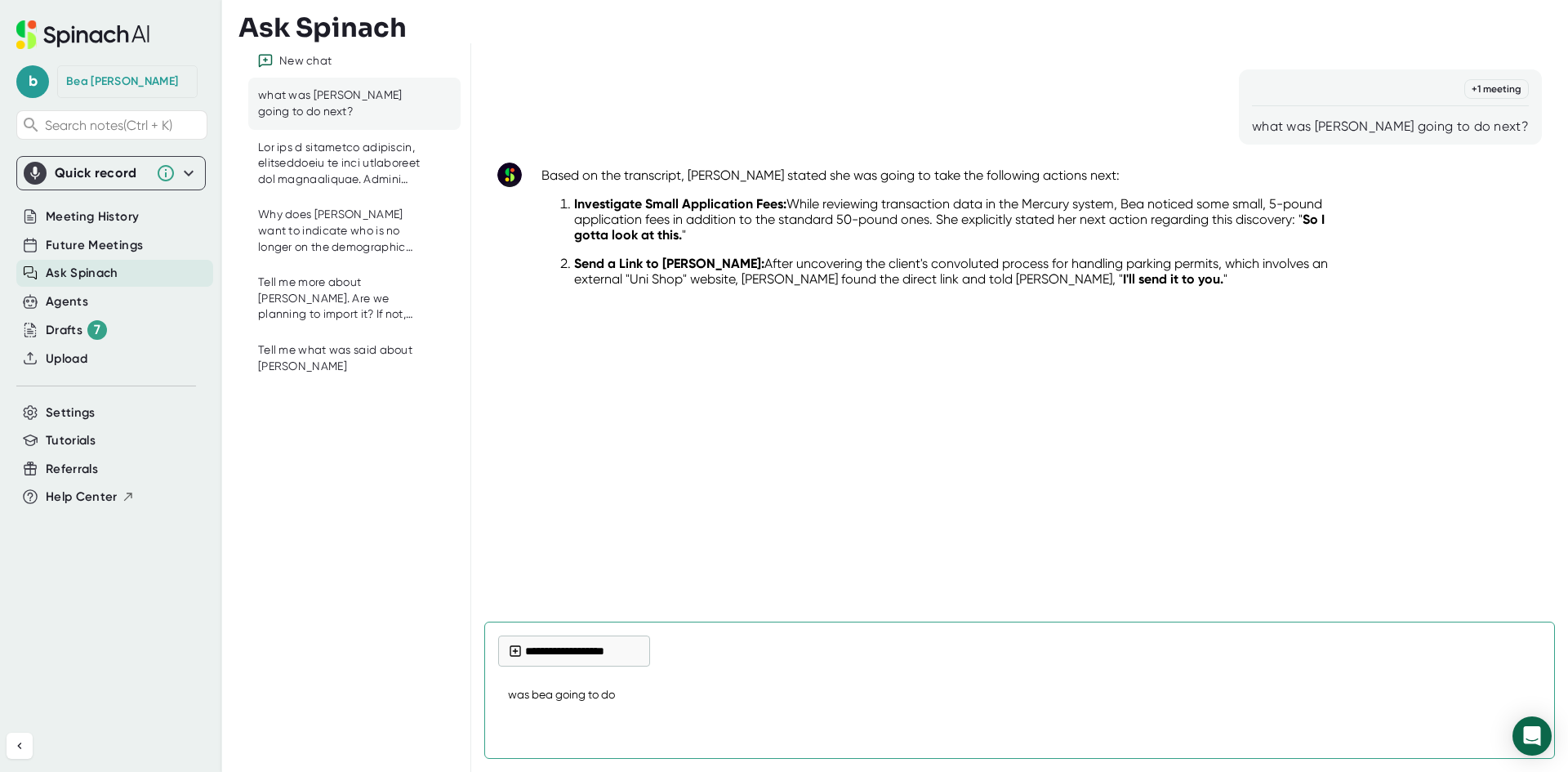
type textarea "was bea going to do w"
type textarea "x"
type textarea "was bea going to do wi"
type textarea "x"
type textarea "was bea going to do wit"
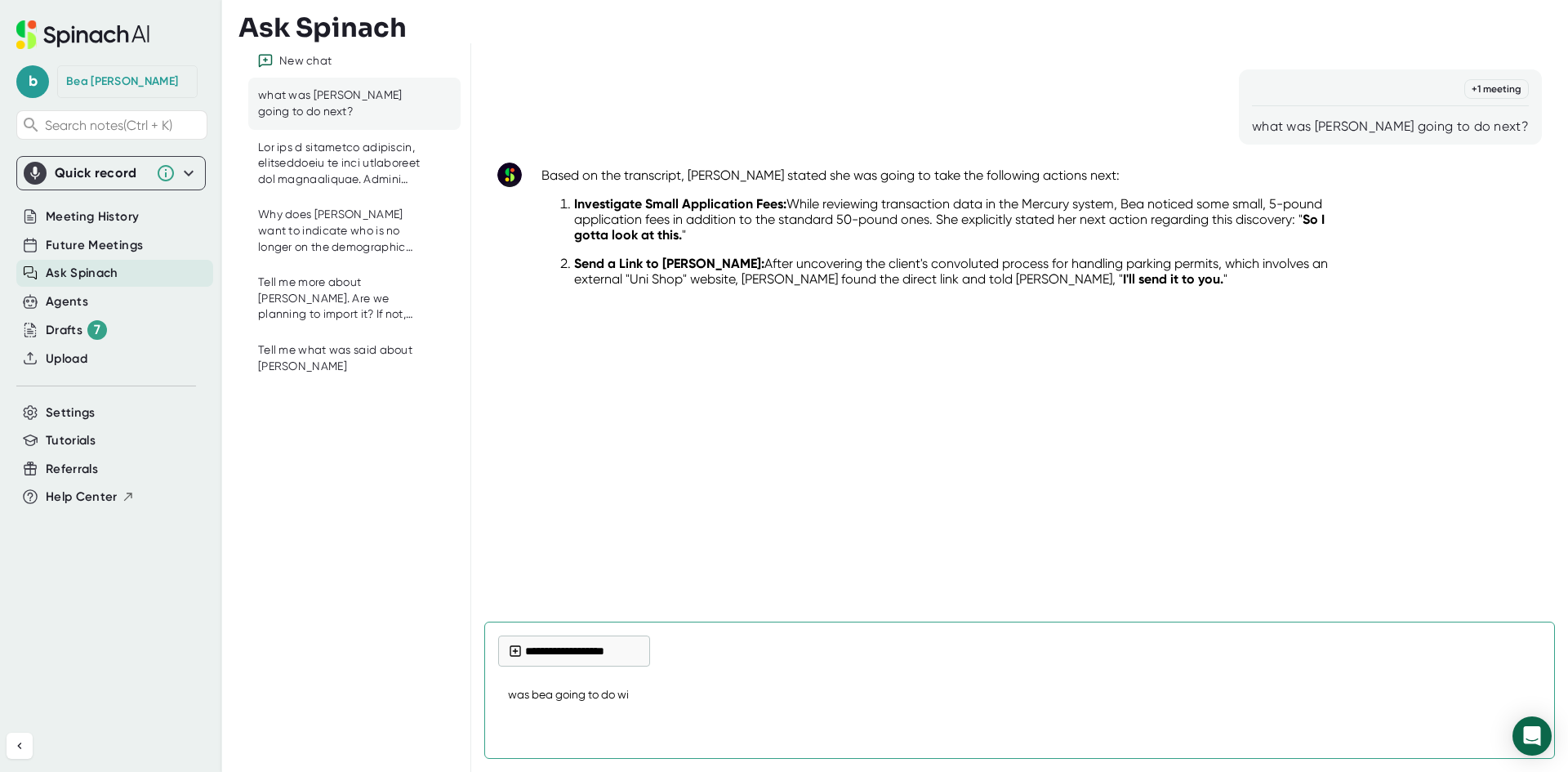
type textarea "x"
type textarea "was bea going to do with"
type textarea "x"
type textarea "was bea going to do with"
type textarea "x"
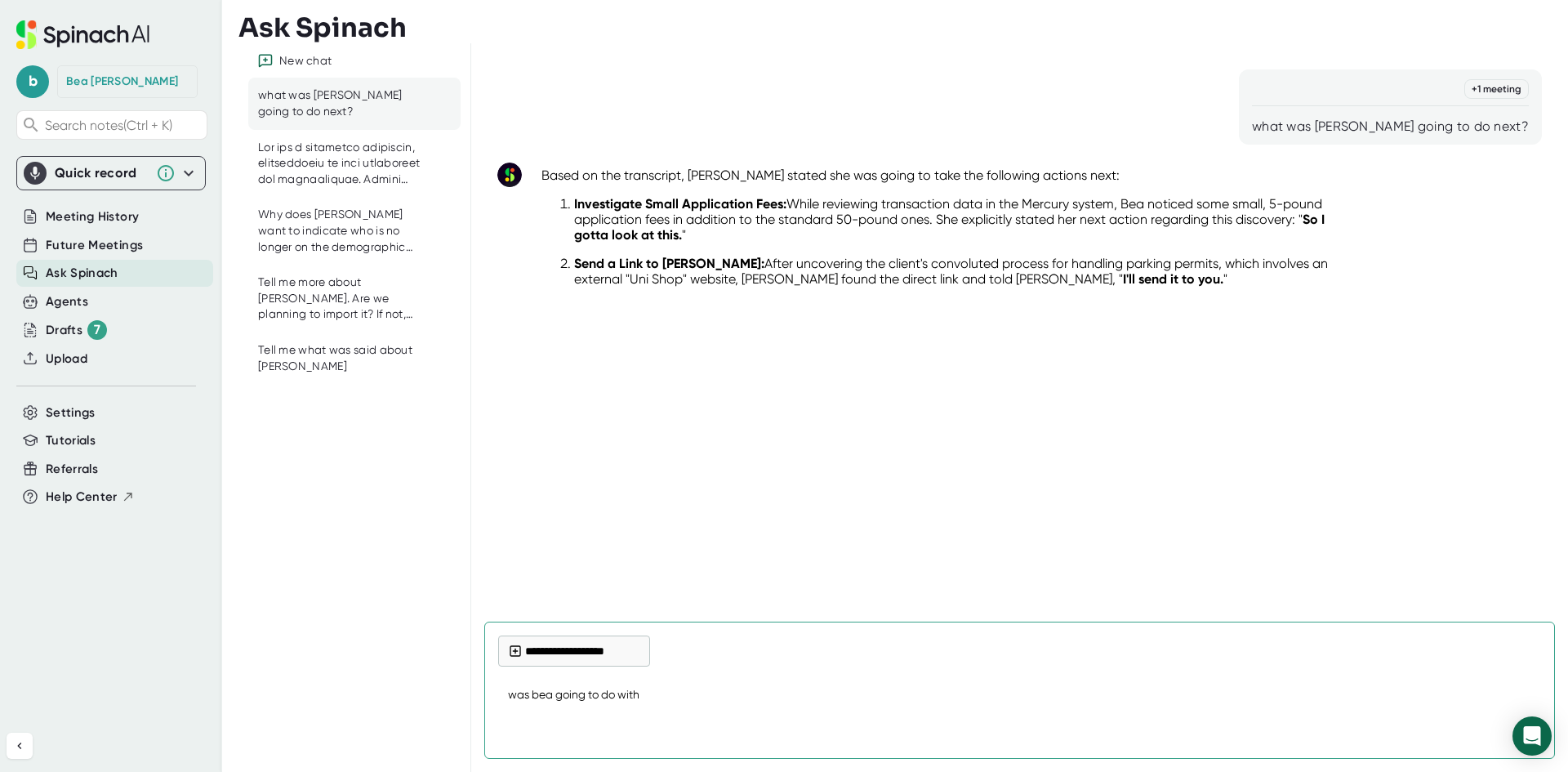
type textarea "was bea going to do with t"
type textarea "x"
type textarea "was bea going to do with th"
type textarea "x"
type textarea "was [PERSON_NAME] going to do with the"
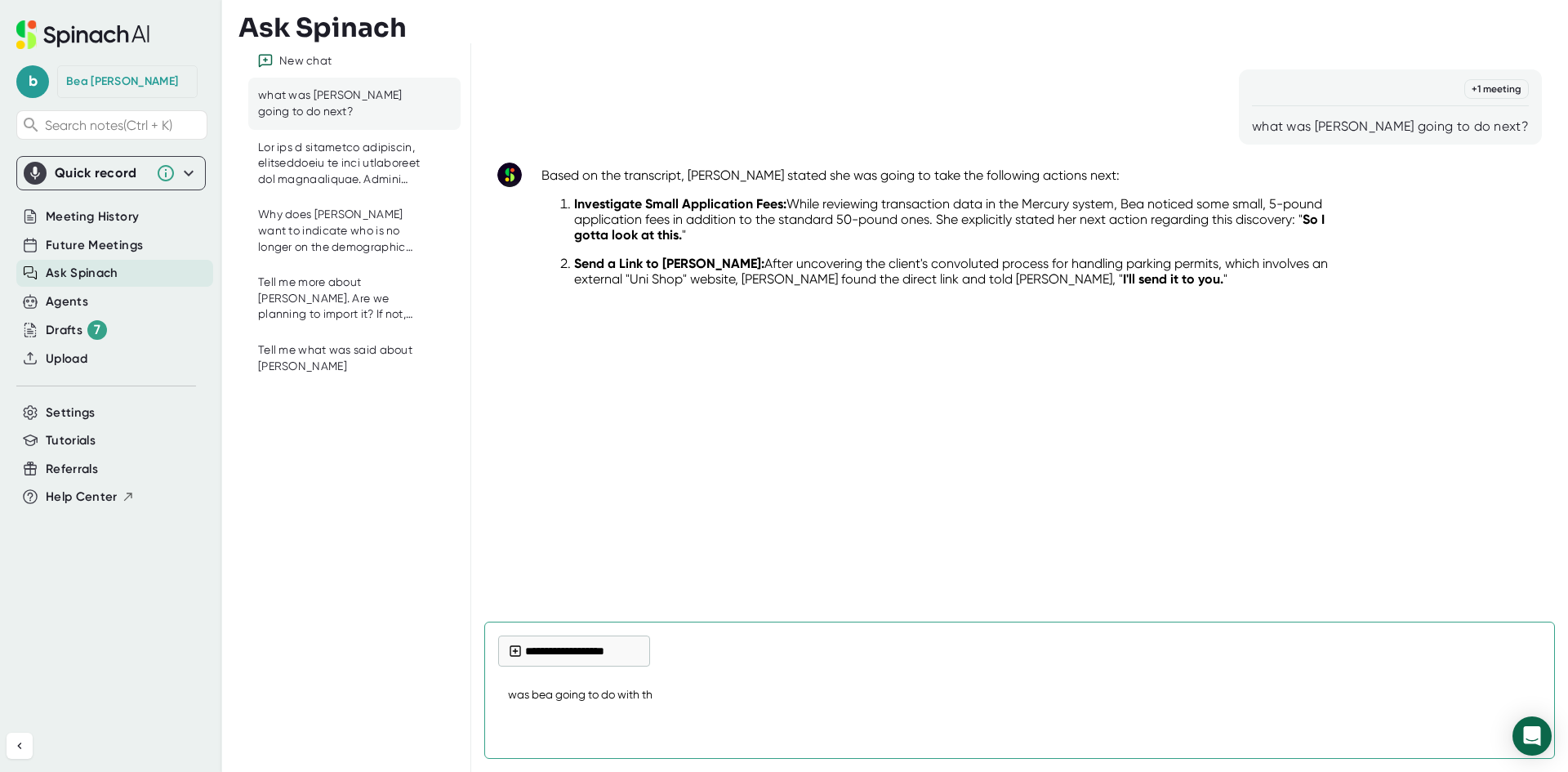
type textarea "x"
type textarea "was [PERSON_NAME] going to do with the"
type textarea "x"
type textarea "was [PERSON_NAME] going to do with the r"
type textarea "x"
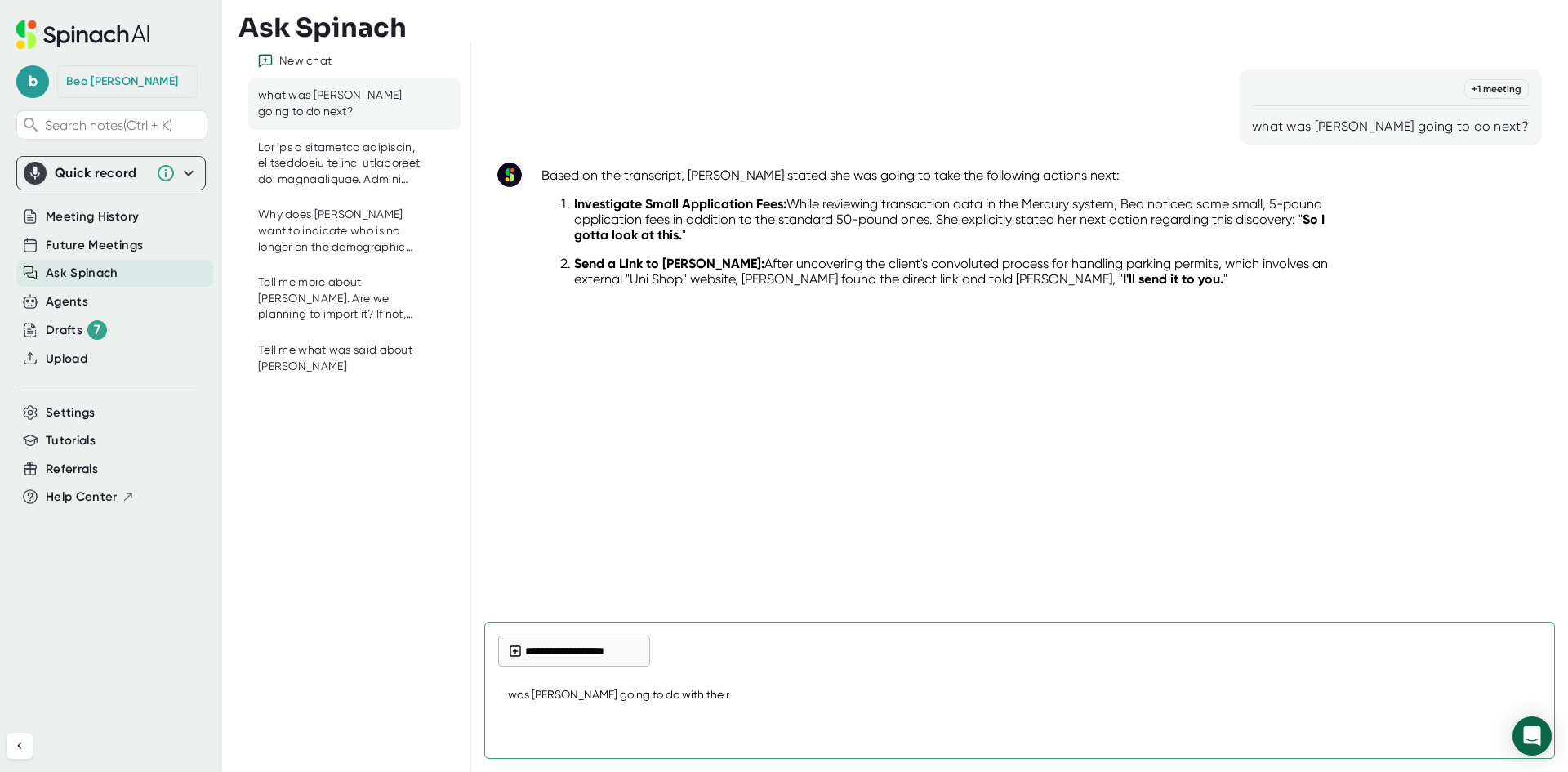
type textarea "was [PERSON_NAME] going to do with the ro"
type textarea "x"
type textarea "was [PERSON_NAME] going to do with the roo"
type textarea "x"
type textarea "was [PERSON_NAME] going to do with the room"
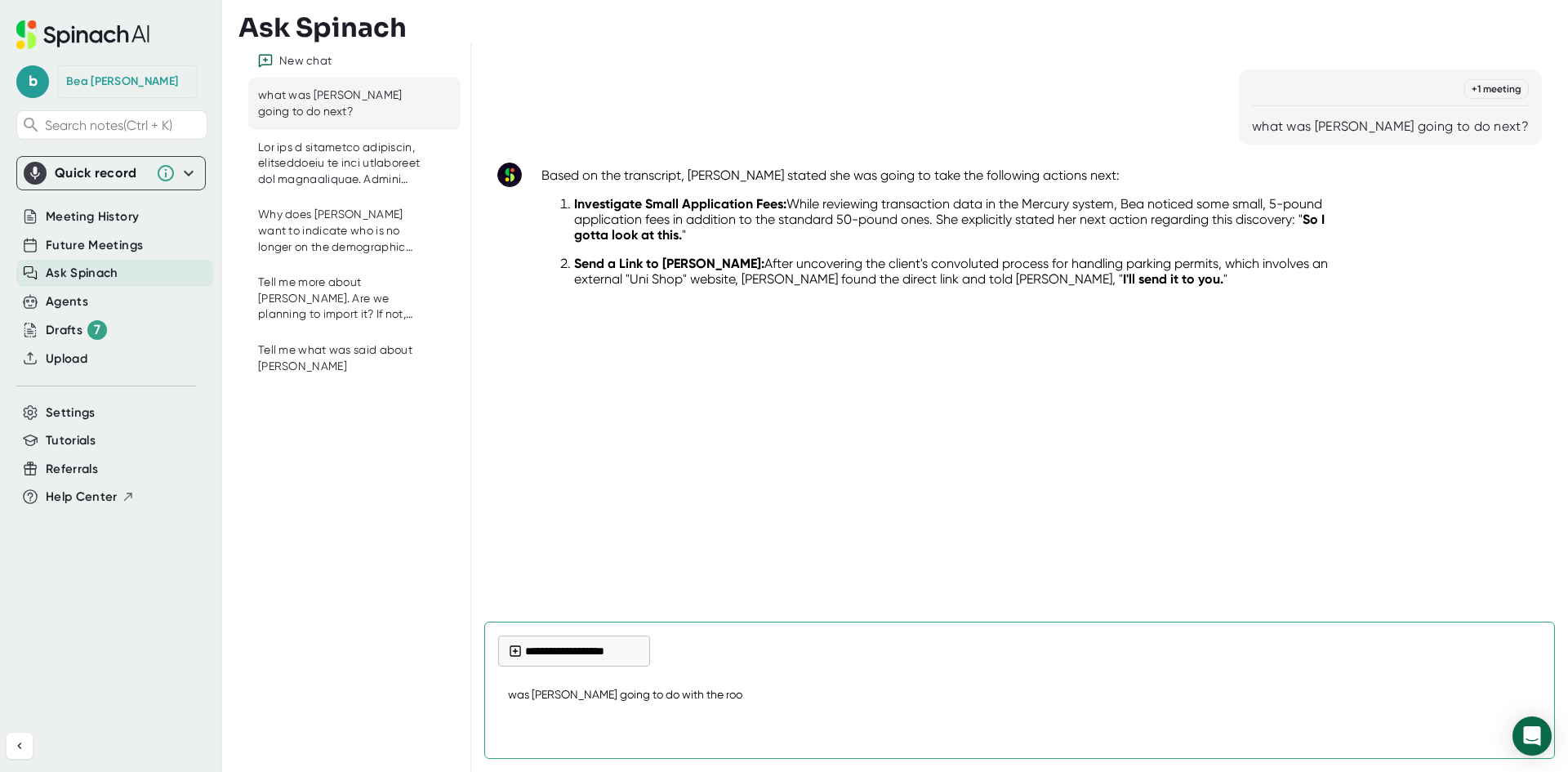
type textarea "x"
type textarea "was bea going to do with the rooms"
type textarea "x"
type textarea "was bea going to do with the rooms"
type textarea "x"
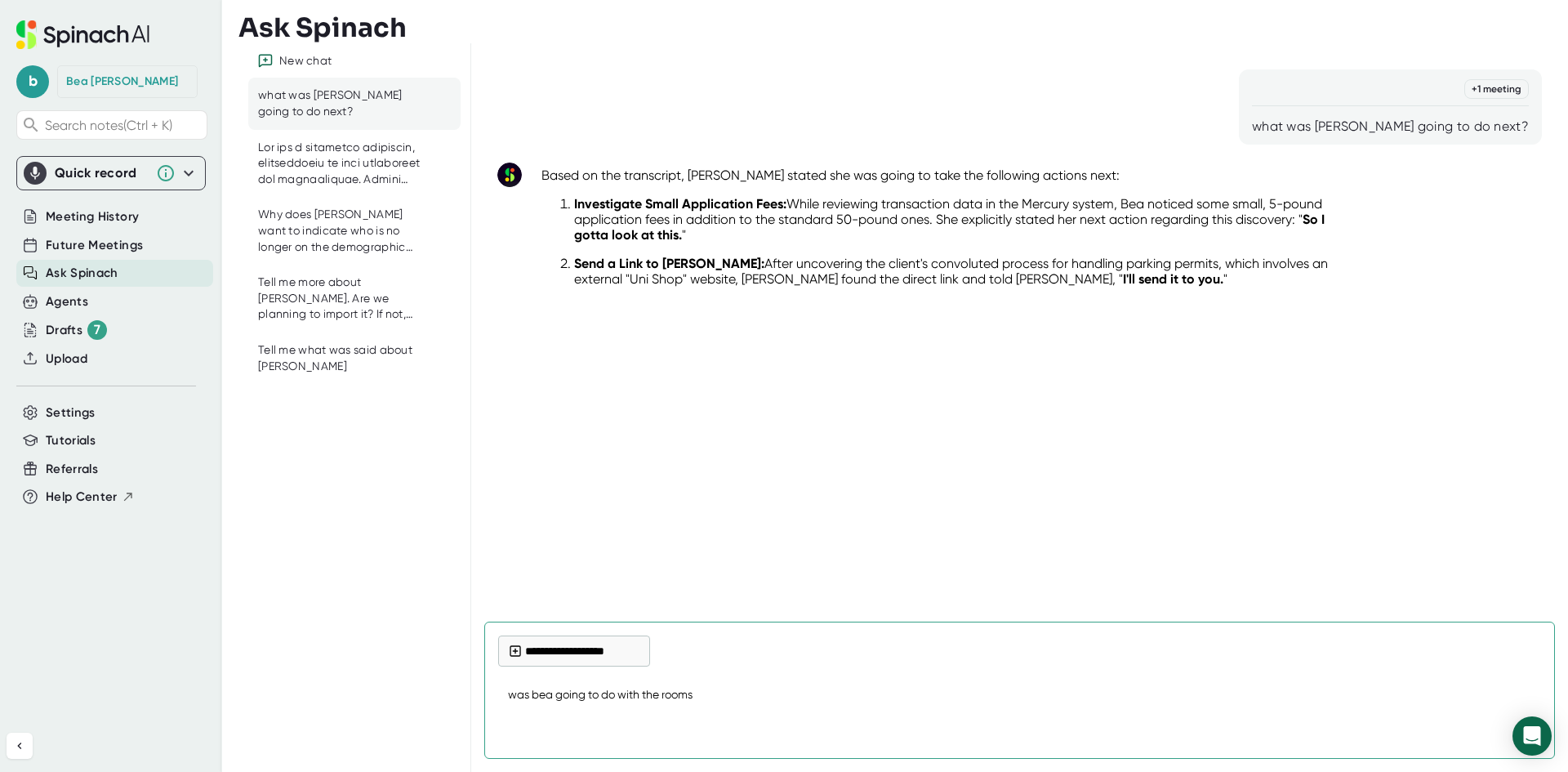
type textarea "was bea going to do with the rooms d"
type textarea "x"
type textarea "was [PERSON_NAME] going to do with the rooms da"
type textarea "x"
type textarea "was bea going to do with the rooms dat"
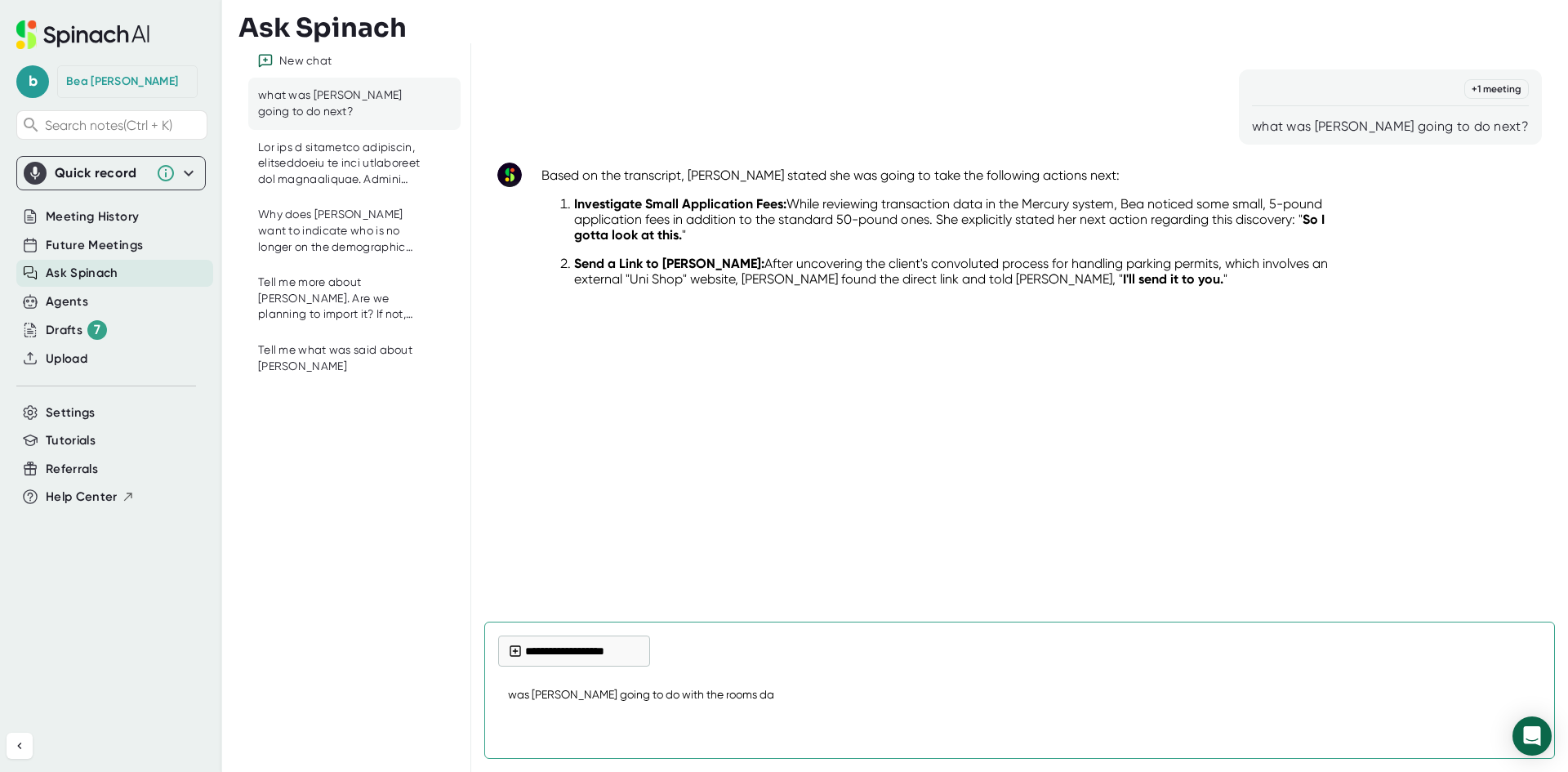
type textarea "x"
type textarea "was bea going to do with the rooms data"
type textarea "x"
type textarea "was [PERSON_NAME] going to do with the rooms data?"
type textarea "x"
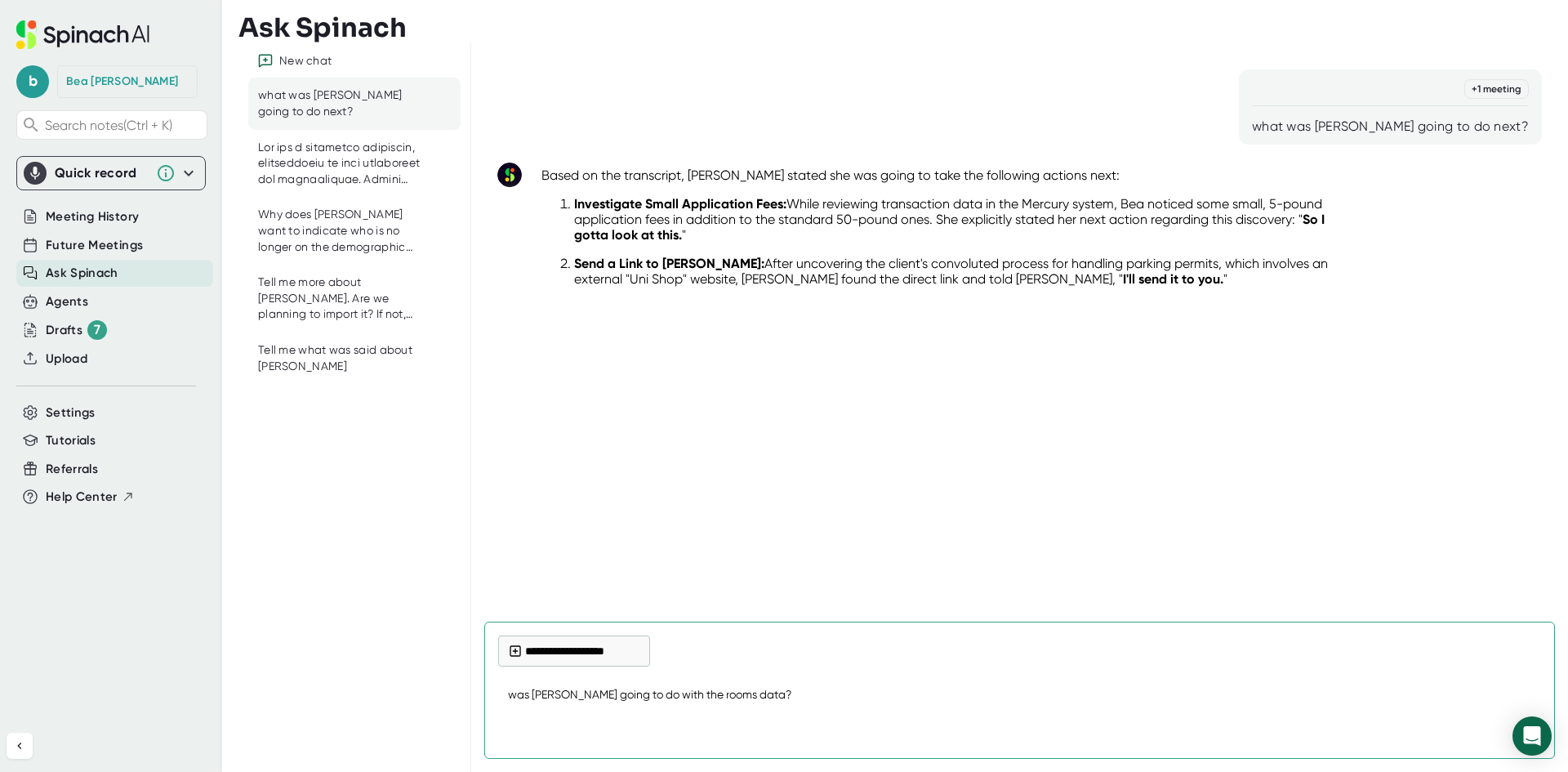
type textarea "was [PERSON_NAME] going to do with the rooms data?"
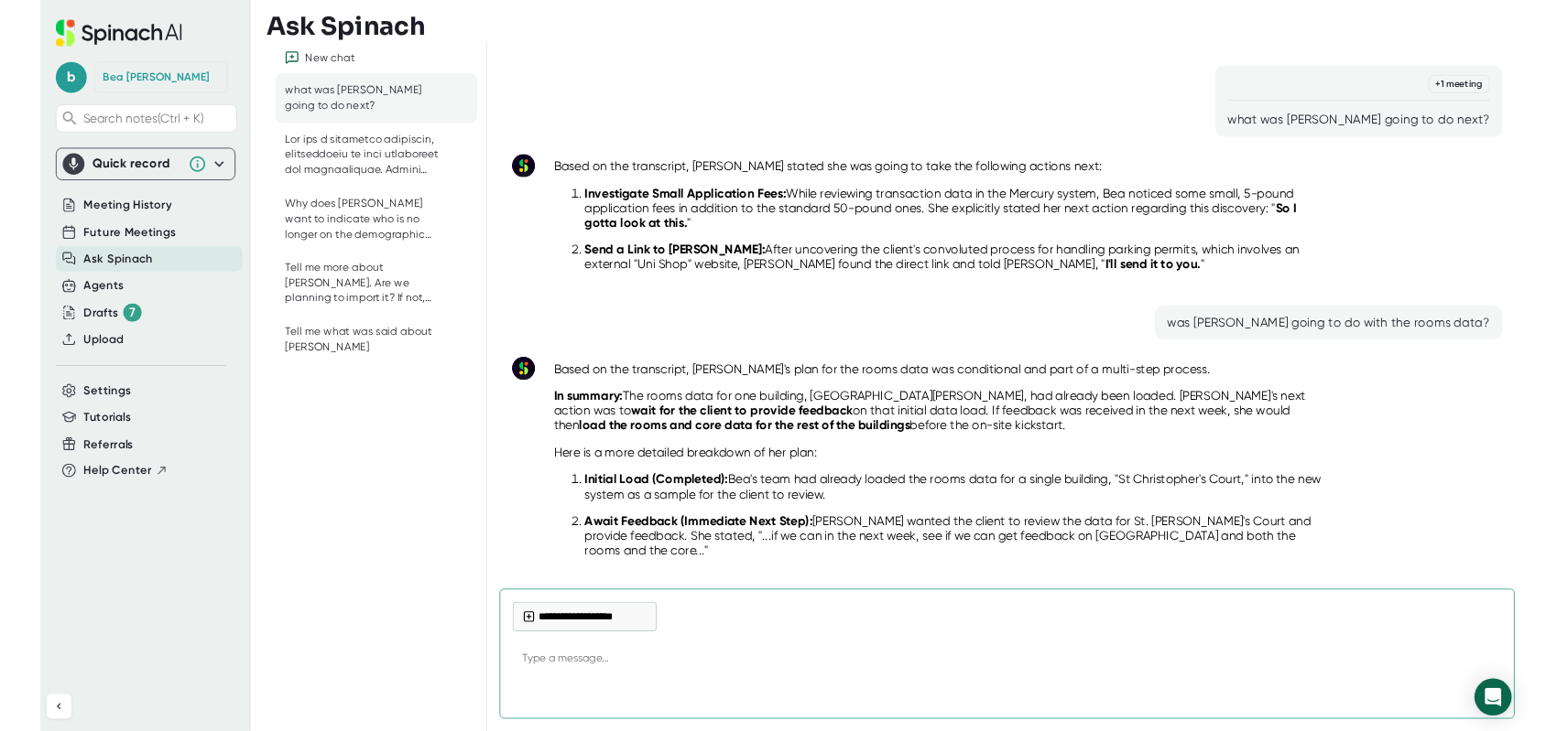
scroll to position [146, 0]
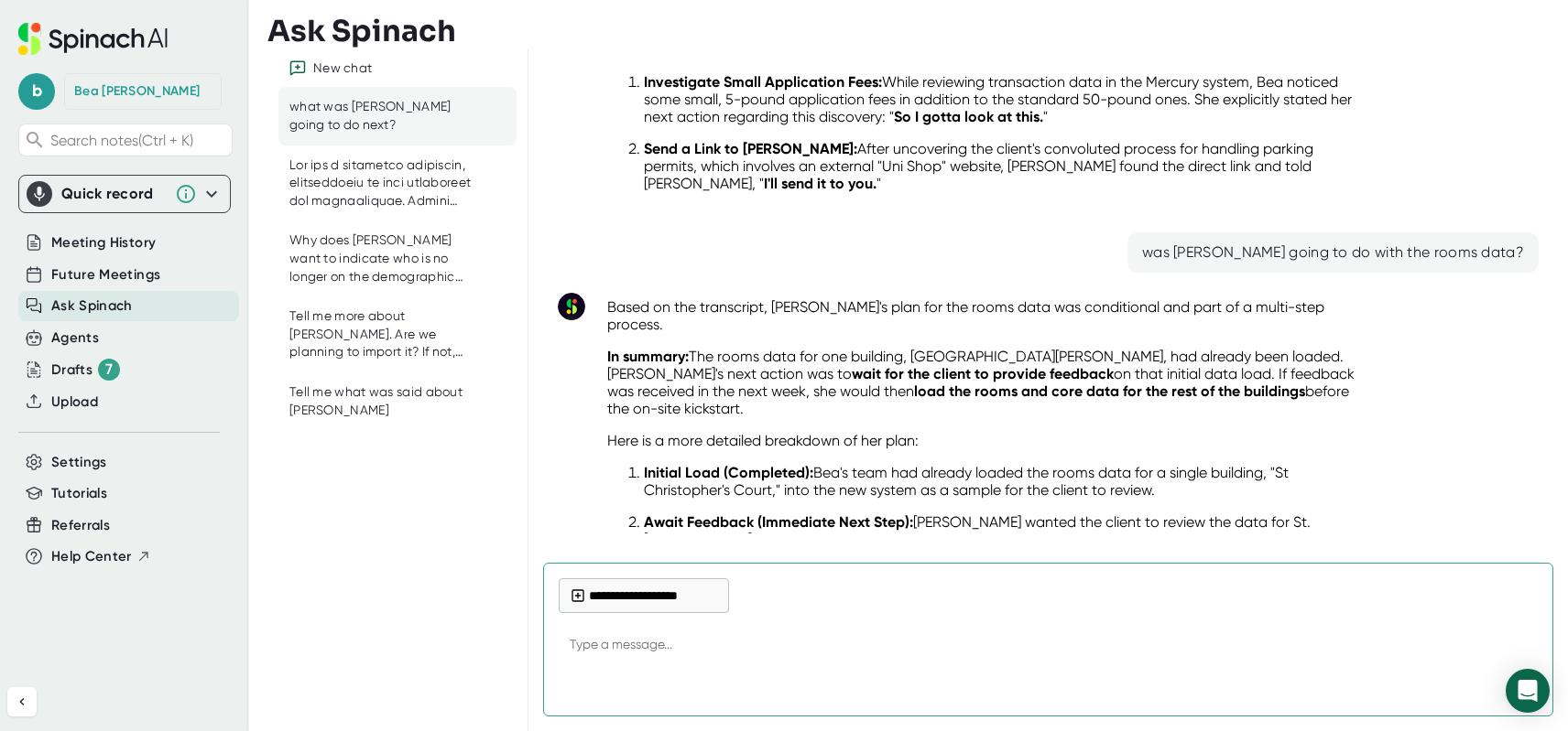
type textarea "x"
